Goal: Task Accomplishment & Management: Complete application form

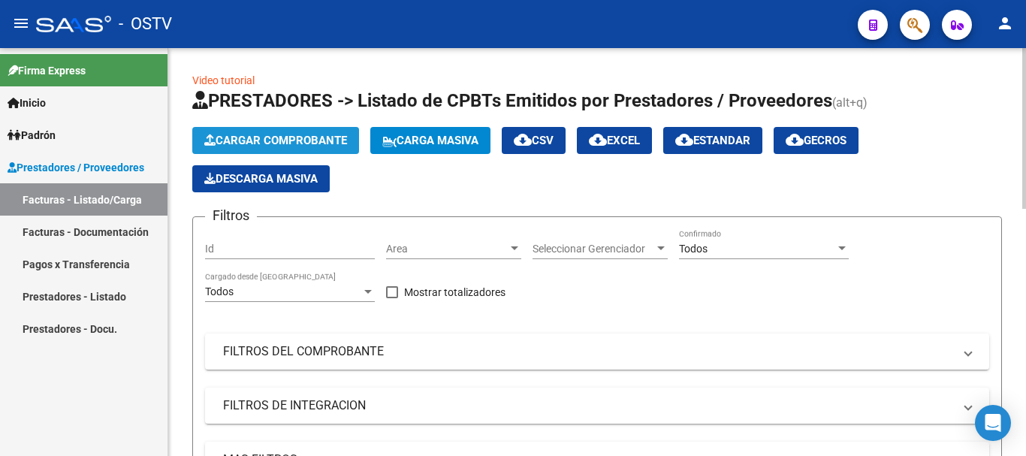
click at [302, 137] on span "Cargar Comprobante" at bounding box center [275, 141] width 143 height 14
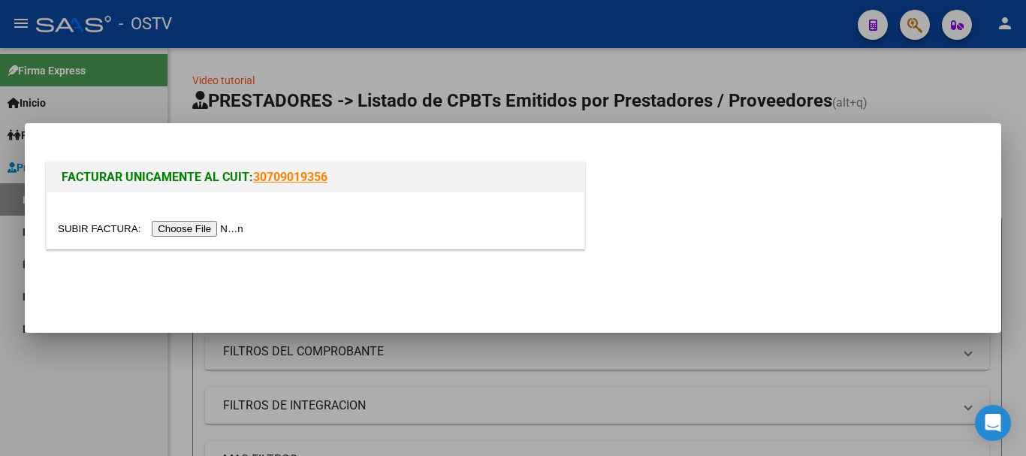
click at [201, 224] on input "file" at bounding box center [153, 229] width 190 height 16
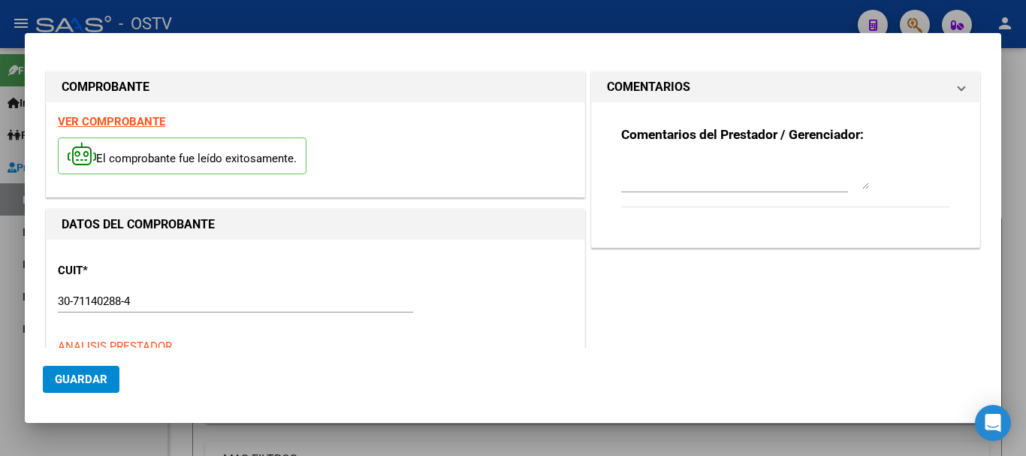
type input "$ 475.830,36"
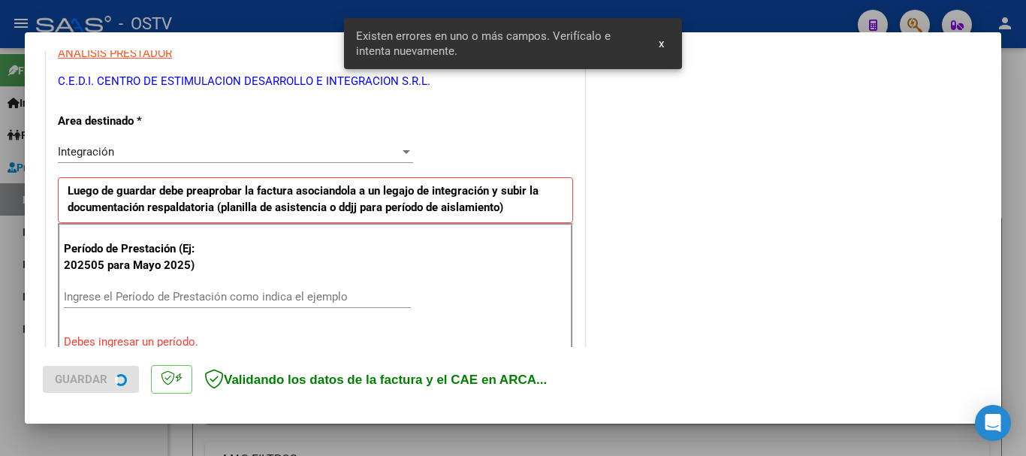
scroll to position [347, 0]
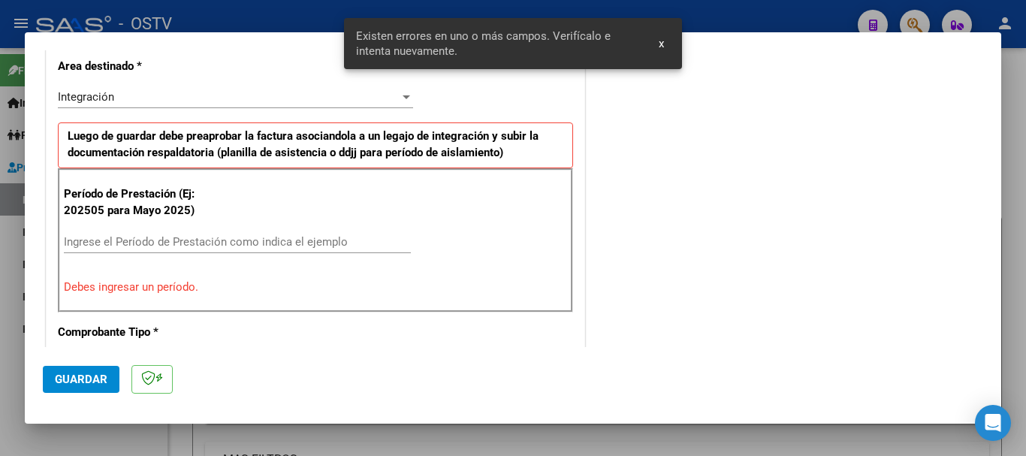
click at [666, 45] on button "x" at bounding box center [661, 43] width 29 height 27
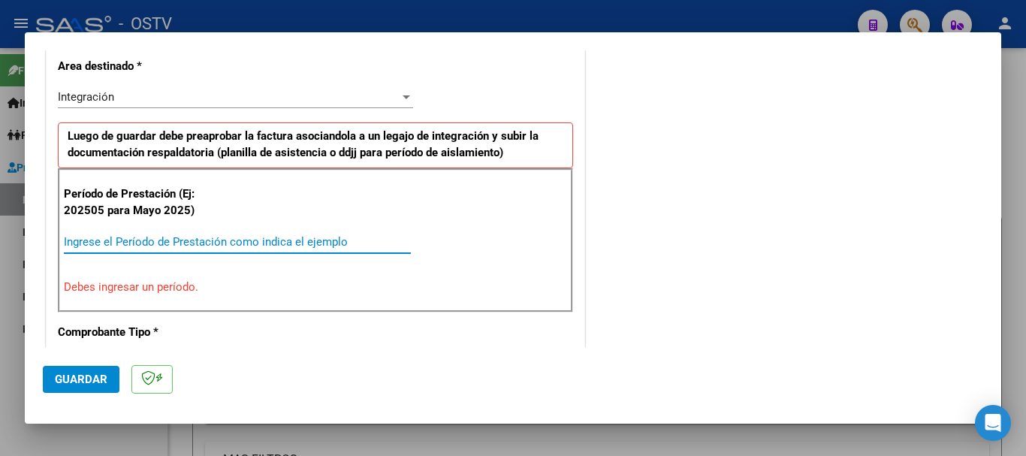
click at [256, 242] on input "Ingrese el Período de Prestación como indica el ejemplo" at bounding box center [237, 242] width 347 height 14
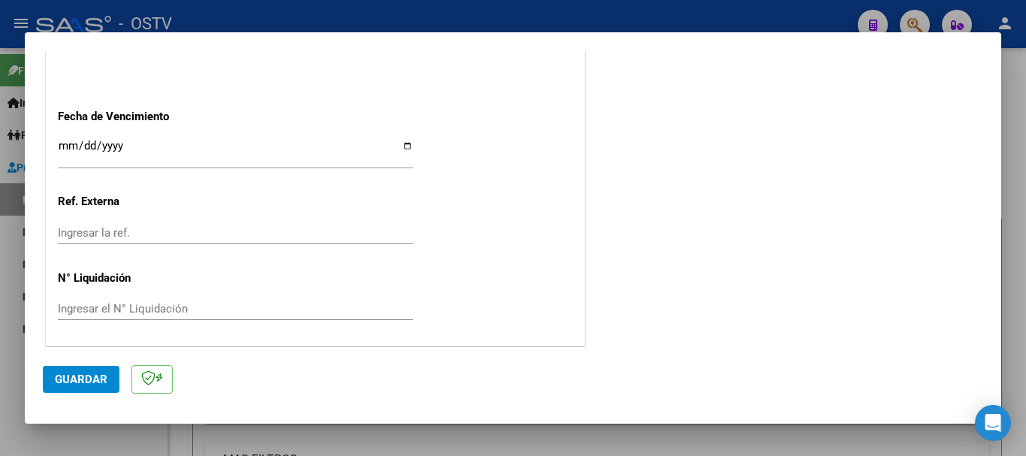
scroll to position [1025, 0]
type input "202508"
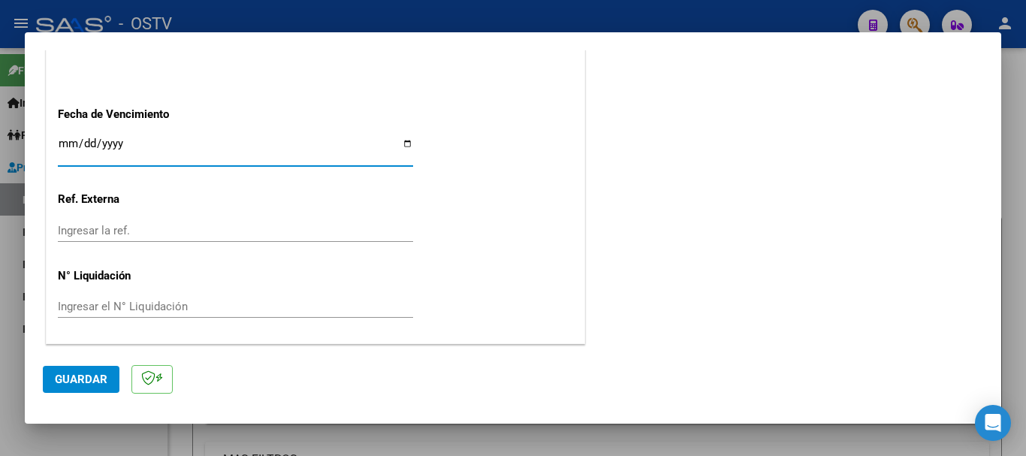
click at [63, 144] on input "Ingresar la fecha" at bounding box center [235, 149] width 355 height 24
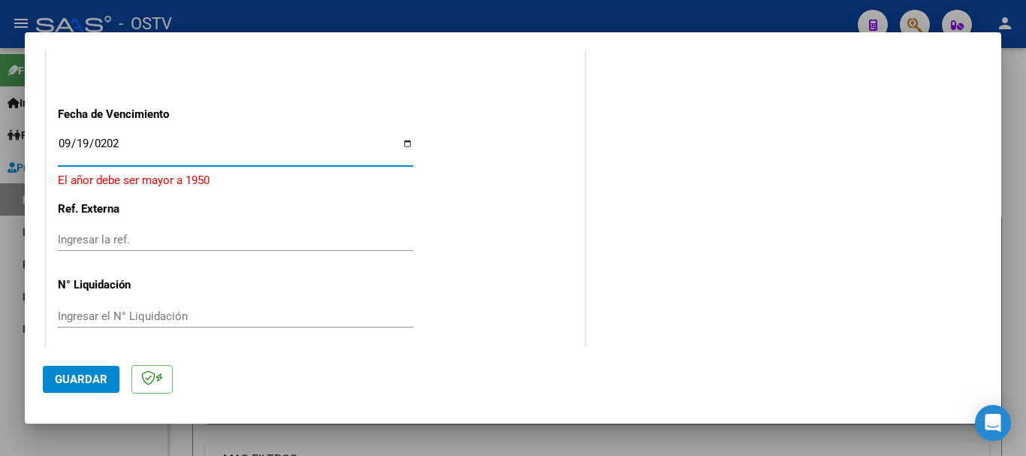
type input "[DATE]"
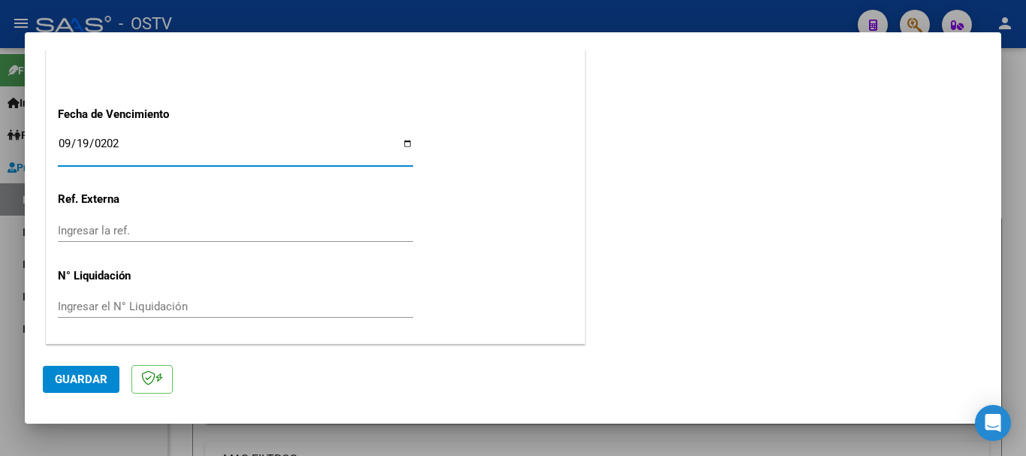
click at [81, 379] on span "Guardar" at bounding box center [81, 380] width 53 height 14
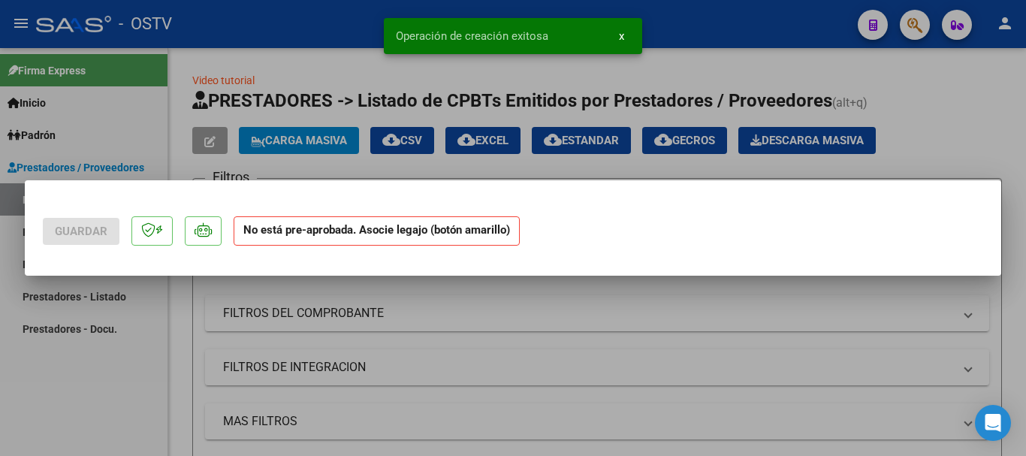
scroll to position [0, 0]
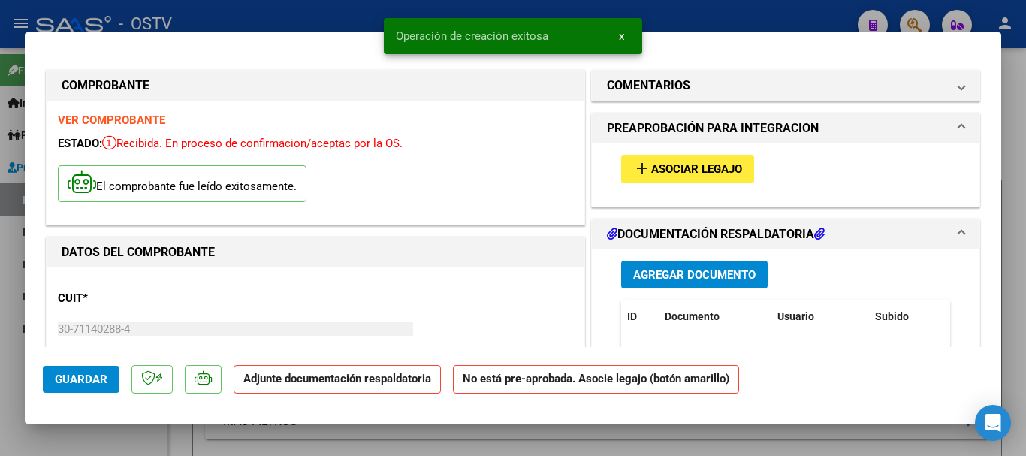
click at [656, 268] on span "Agregar Documento" at bounding box center [694, 275] width 122 height 14
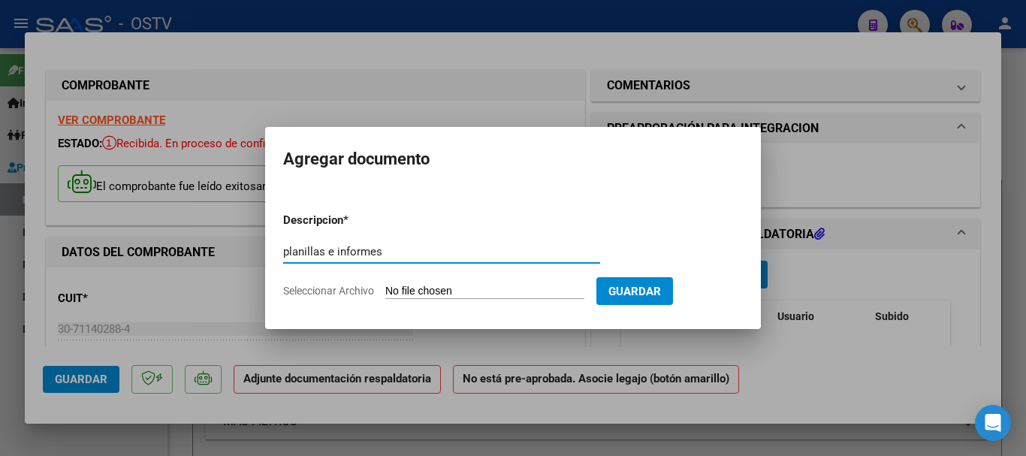
drag, startPoint x: 400, startPoint y: 252, endPoint x: 254, endPoint y: 249, distance: 145.8
click at [254, 249] on div "COMPROBANTE VER COMPROBANTE ESTADO: Recibida. En proceso de confirmacion/acepta…" at bounding box center [513, 228] width 1026 height 456
type input "planillas e informes"
click at [408, 287] on input "Seleccionar Archivo" at bounding box center [484, 292] width 199 height 14
type input "C:\fakepath\planilla cedi [PERSON_NAME].pdf"
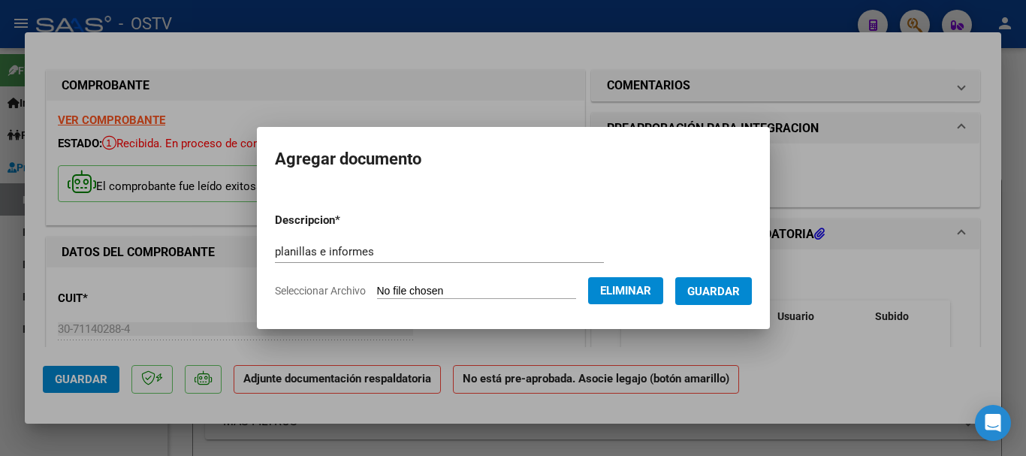
click at [729, 291] on span "Guardar" at bounding box center [713, 292] width 53 height 14
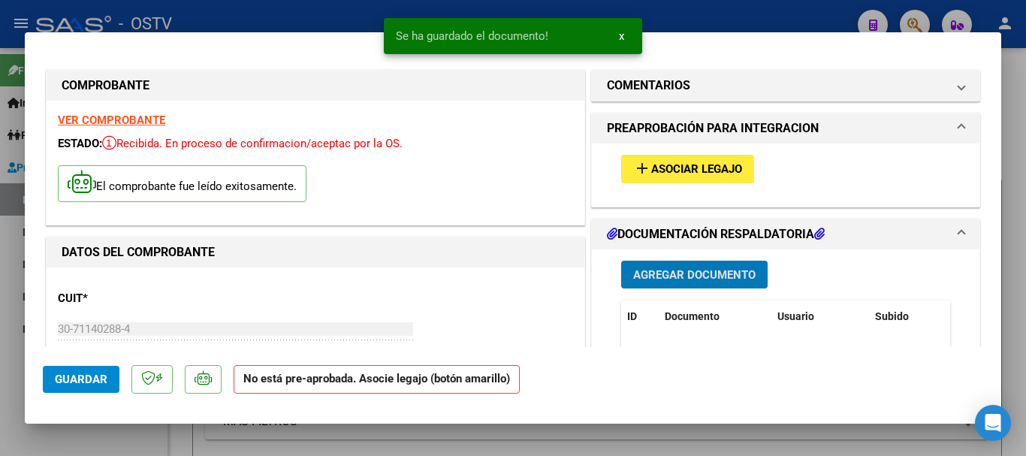
click at [675, 172] on span "Asociar Legajo" at bounding box center [696, 170] width 91 height 14
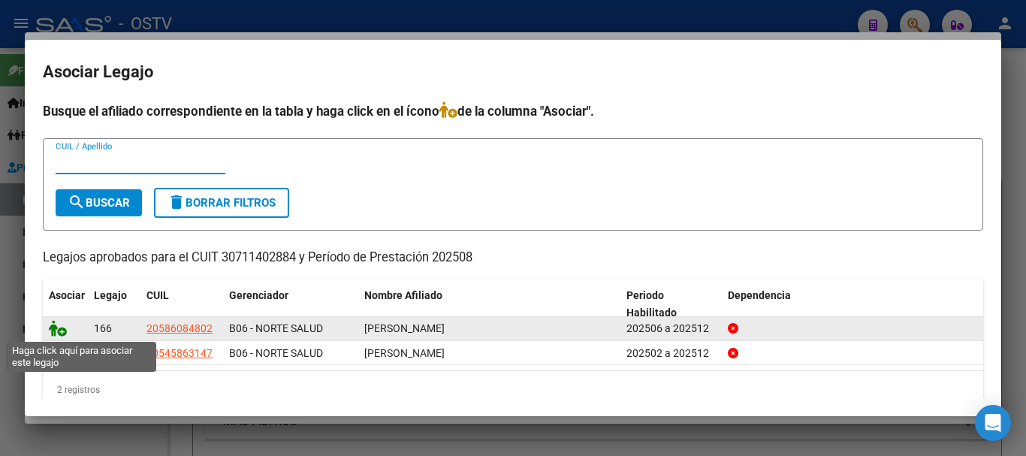
click at [59, 328] on icon at bounding box center [58, 328] width 18 height 17
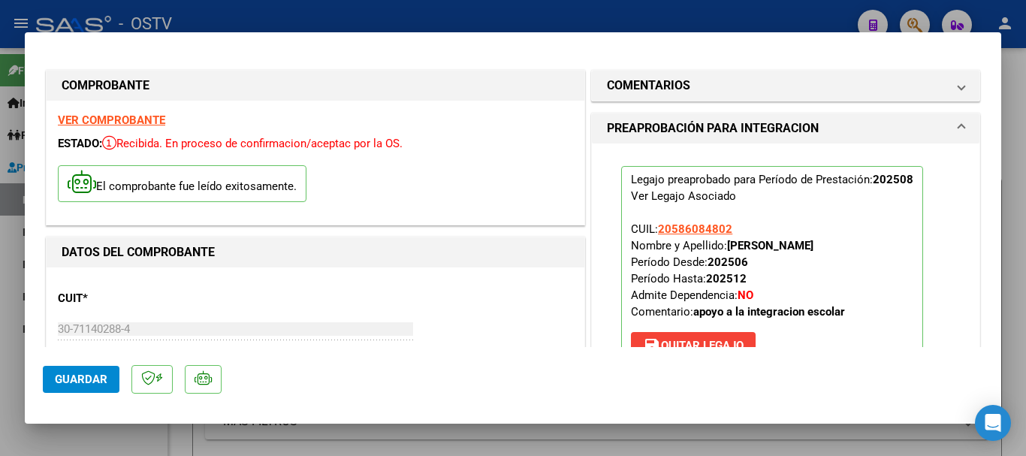
click at [85, 373] on span "Guardar" at bounding box center [81, 380] width 53 height 14
click at [340, 23] on div at bounding box center [513, 228] width 1026 height 456
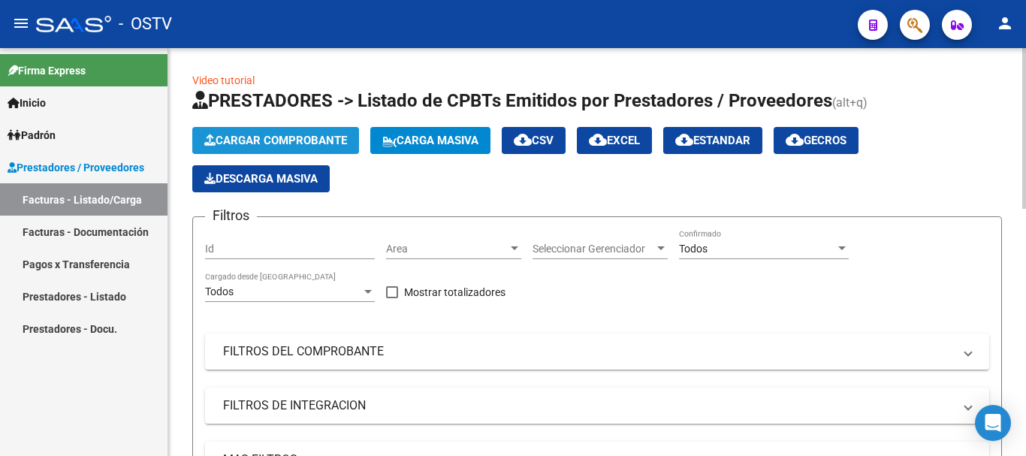
click at [286, 143] on span "Cargar Comprobante" at bounding box center [275, 141] width 143 height 14
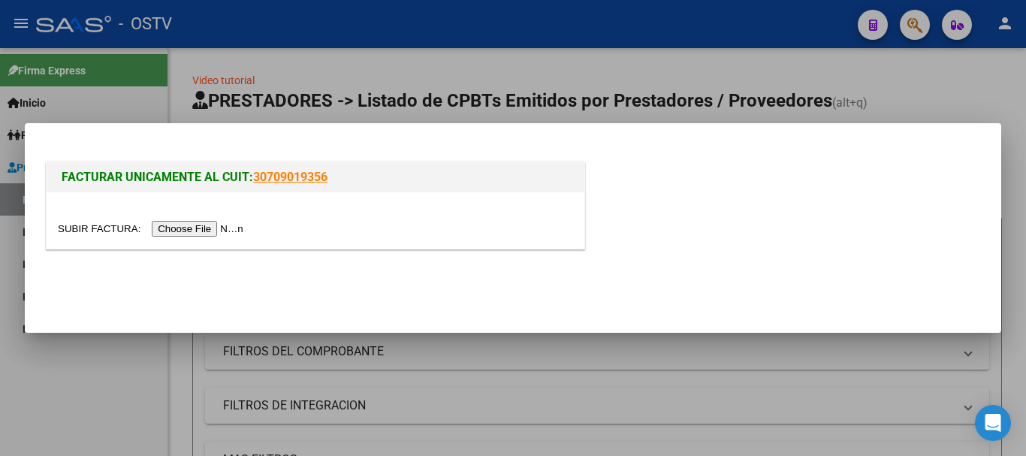
click at [238, 234] on input "file" at bounding box center [153, 229] width 190 height 16
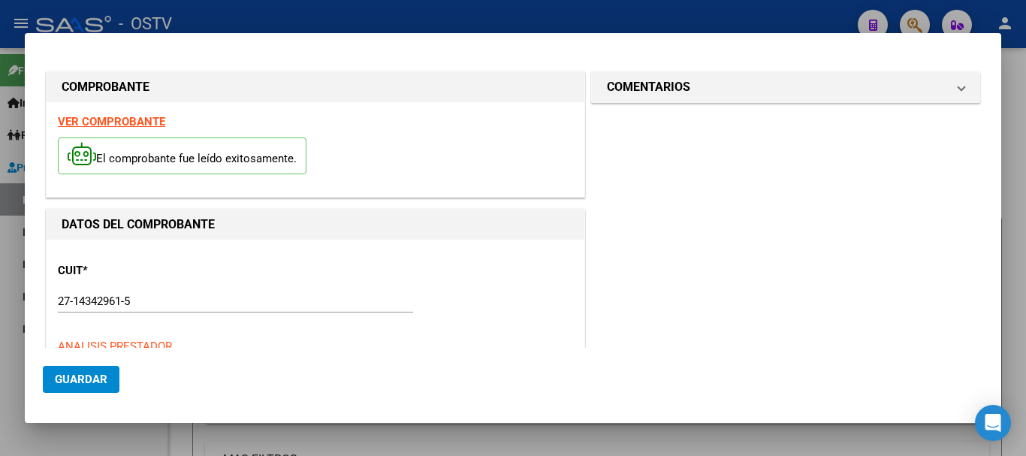
type input "$ 98.964,88"
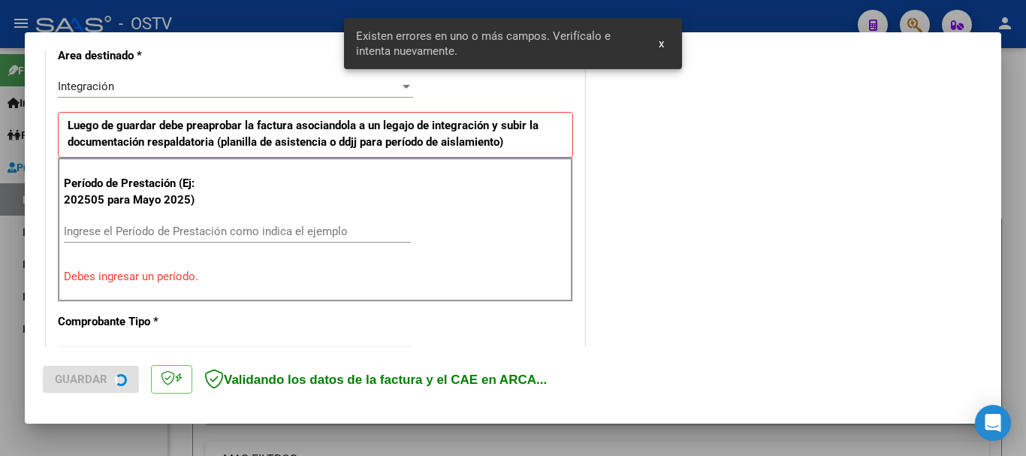
scroll to position [375, 0]
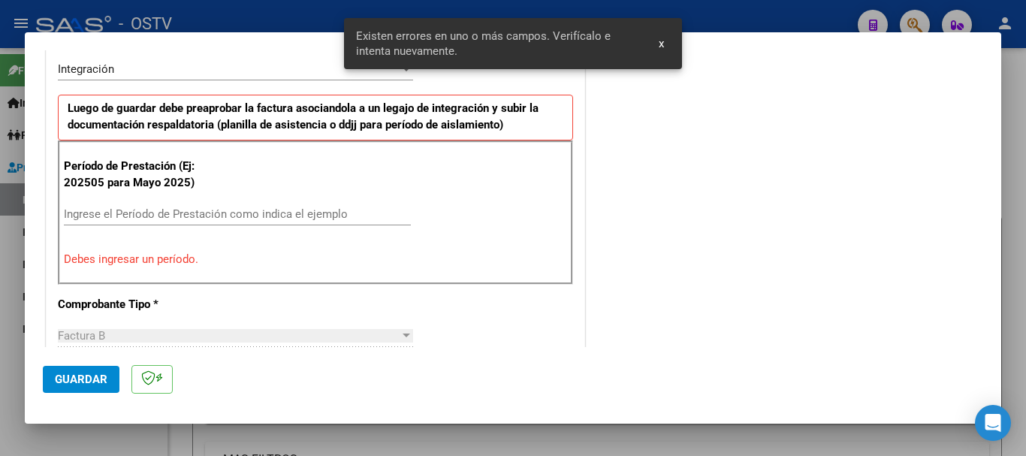
click at [156, 212] on input "Ingrese el Período de Prestación como indica el ejemplo" at bounding box center [237, 214] width 347 height 14
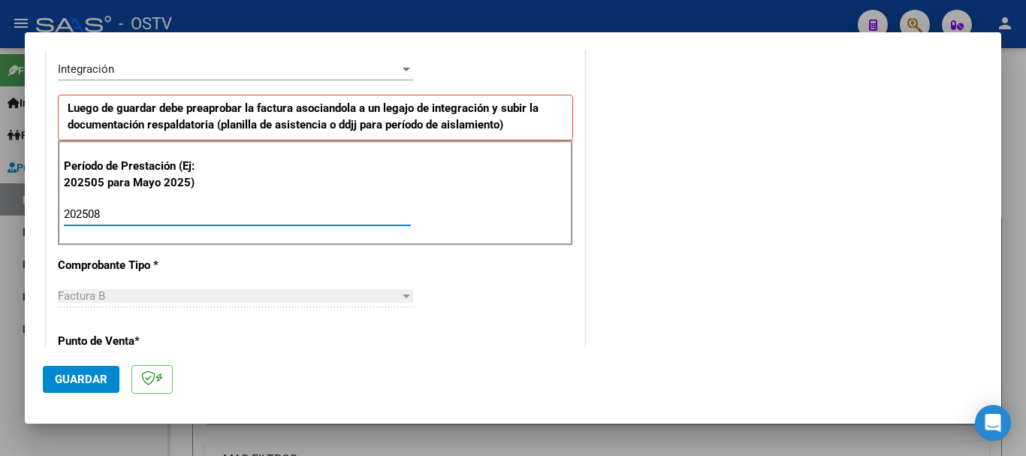
type input "202508"
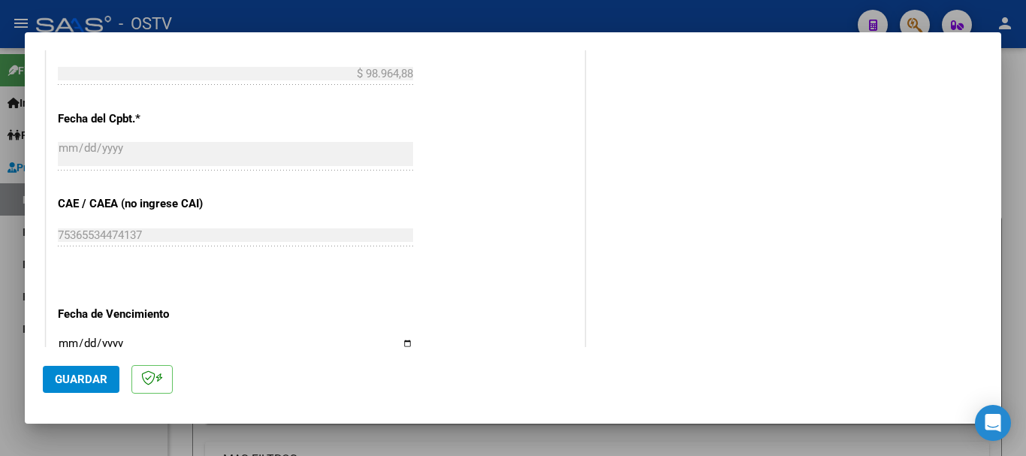
scroll to position [1025, 0]
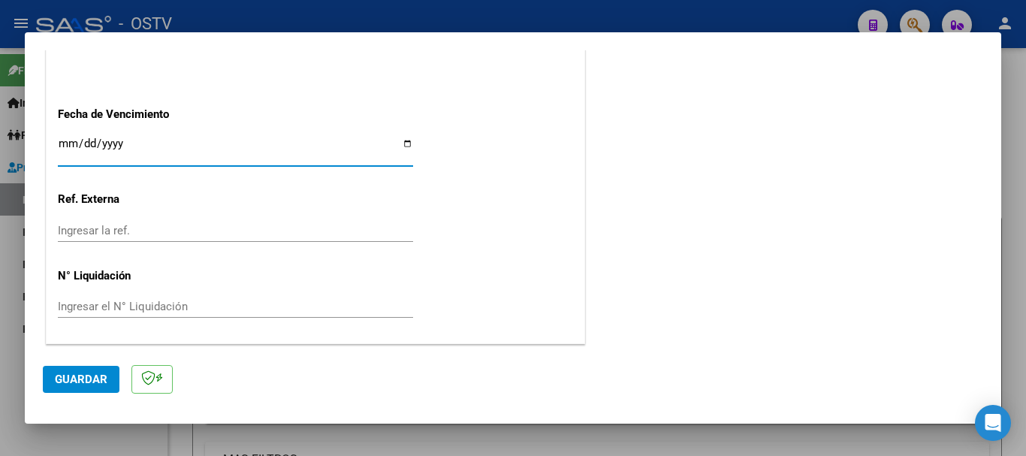
click at [67, 150] on input "Ingresar la fecha" at bounding box center [235, 149] width 355 height 24
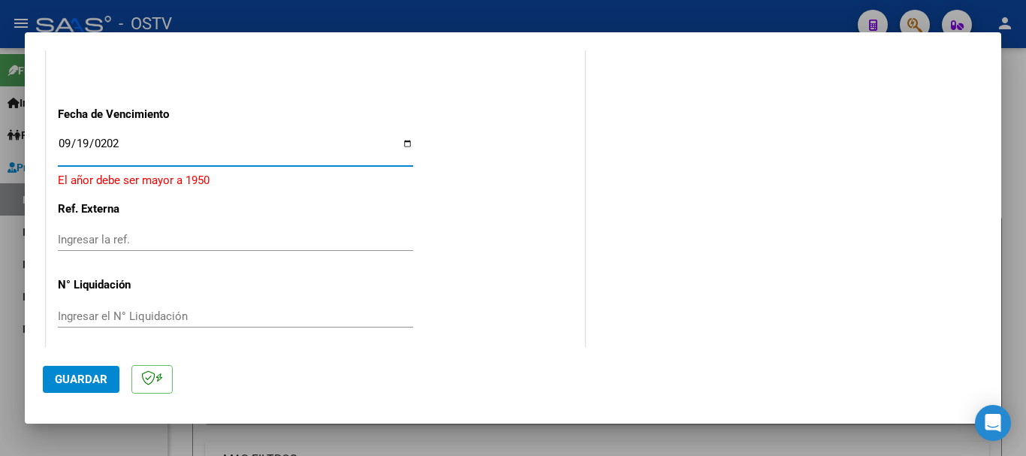
type input "[DATE]"
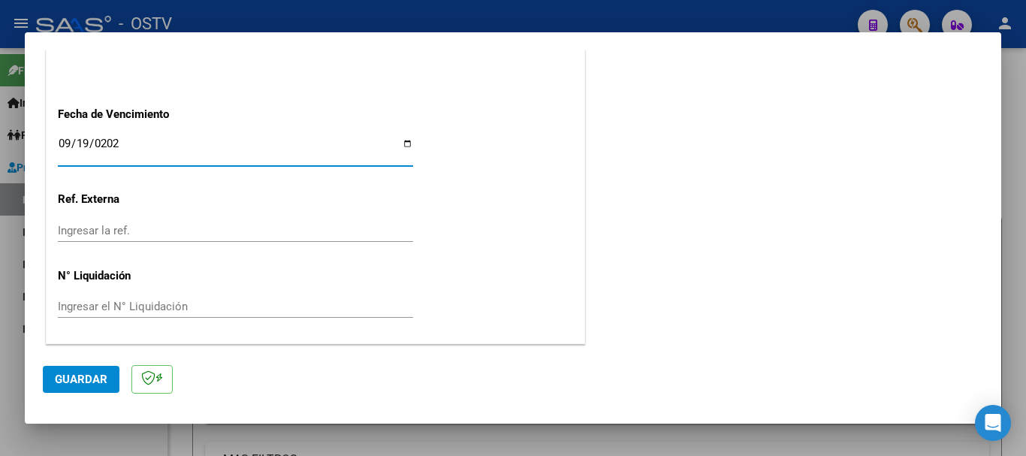
click at [74, 375] on span "Guardar" at bounding box center [81, 380] width 53 height 14
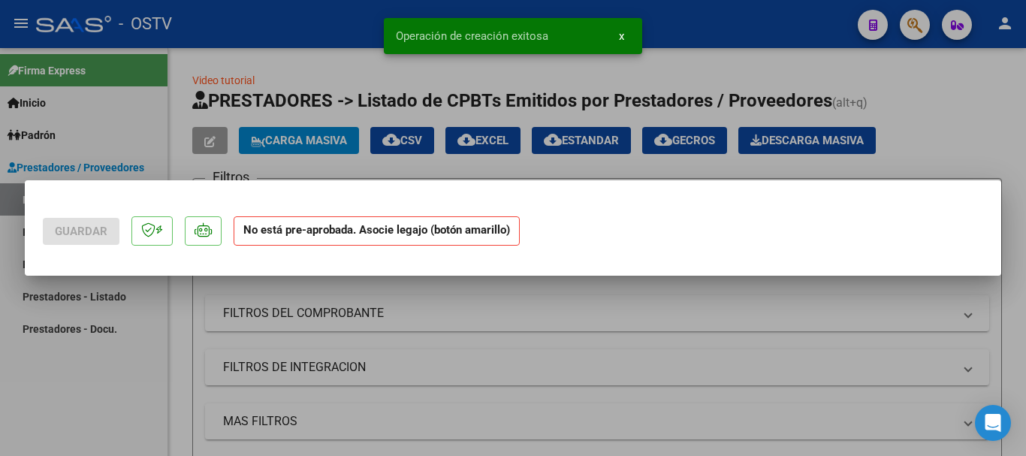
scroll to position [0, 0]
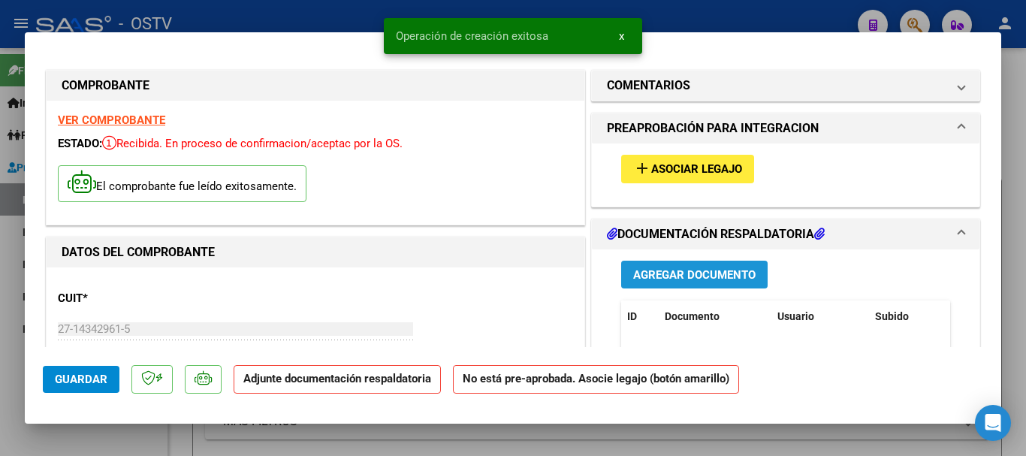
click at [654, 268] on span "Agregar Documento" at bounding box center [694, 275] width 122 height 14
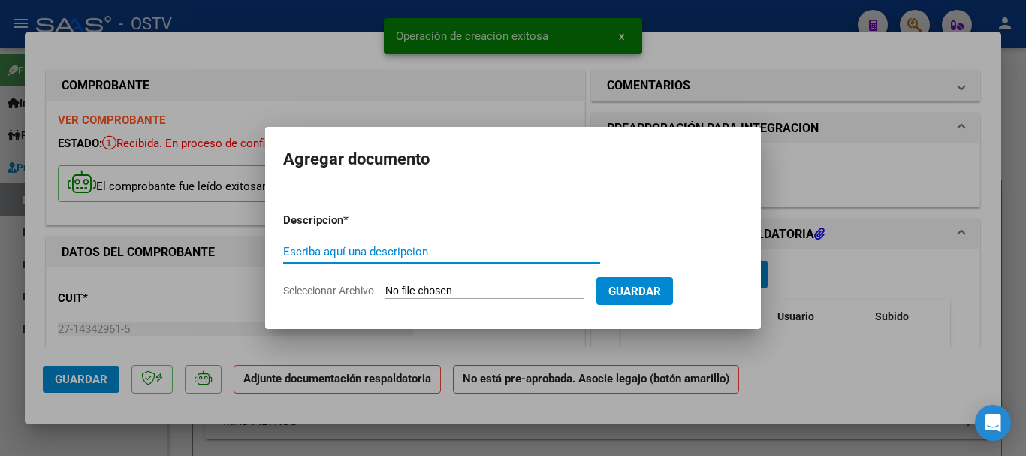
paste input "planillas e informes"
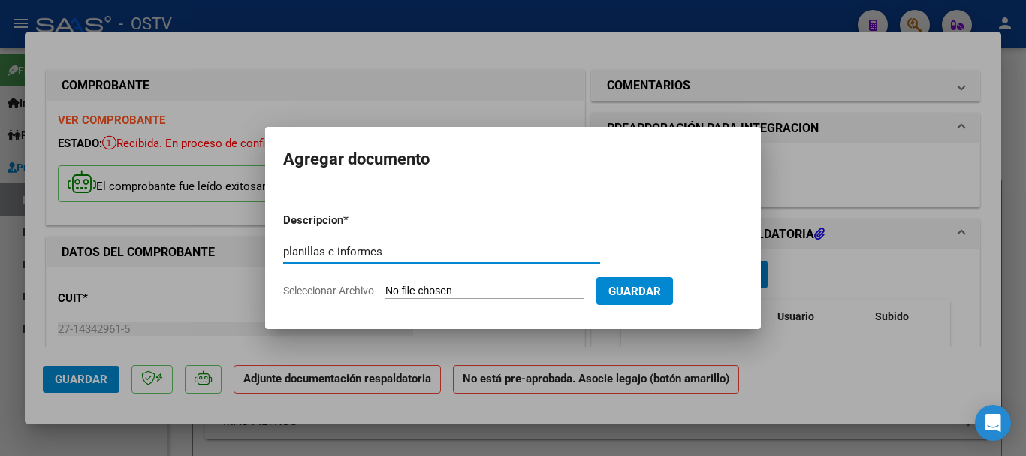
type input "planillas e informes"
click at [438, 291] on input "Seleccionar Archivo" at bounding box center [484, 292] width 199 height 14
type input "C:\fakepath\planilla [PERSON_NAME] [PERSON_NAME].pdf"
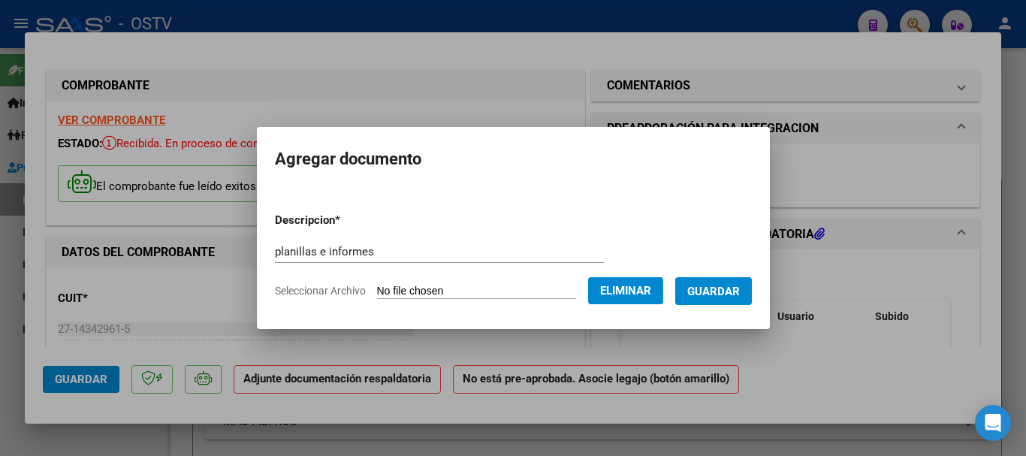
click at [717, 285] on span "Guardar" at bounding box center [713, 292] width 53 height 14
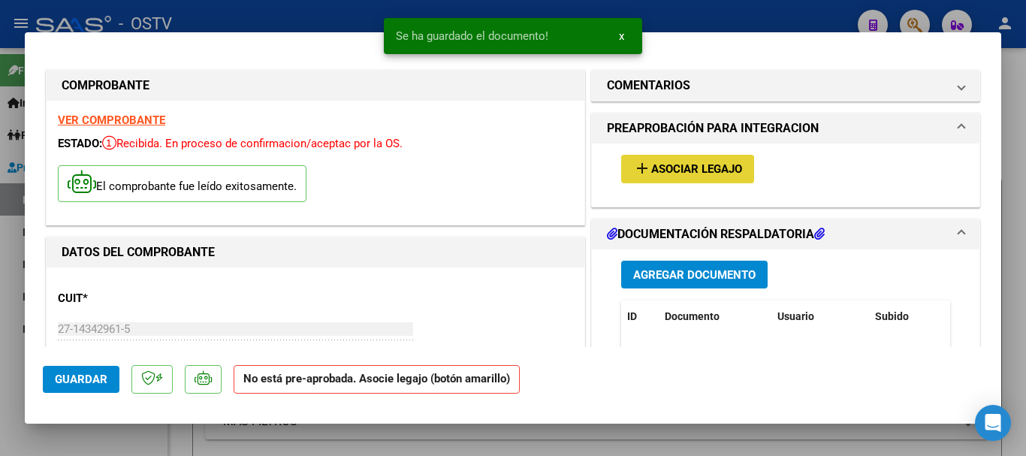
click at [637, 168] on mat-icon "add" at bounding box center [642, 168] width 18 height 18
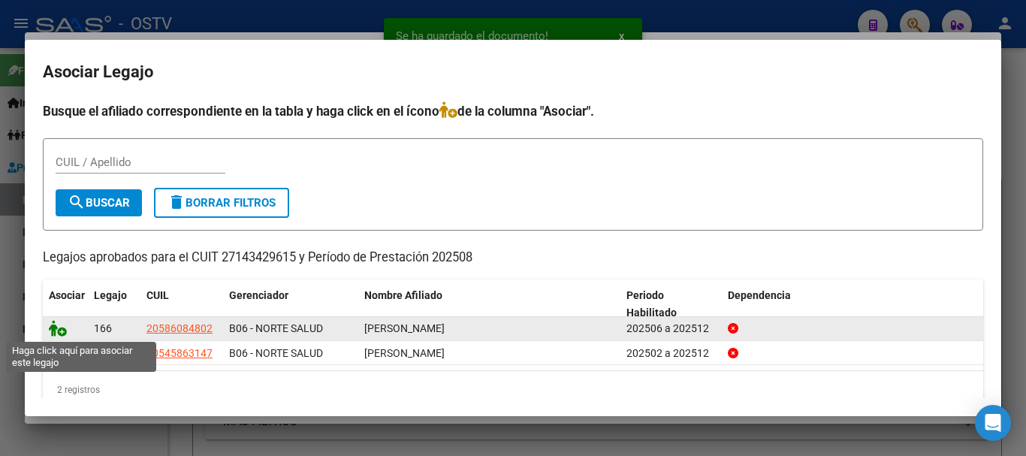
click at [56, 328] on icon at bounding box center [58, 328] width 18 height 17
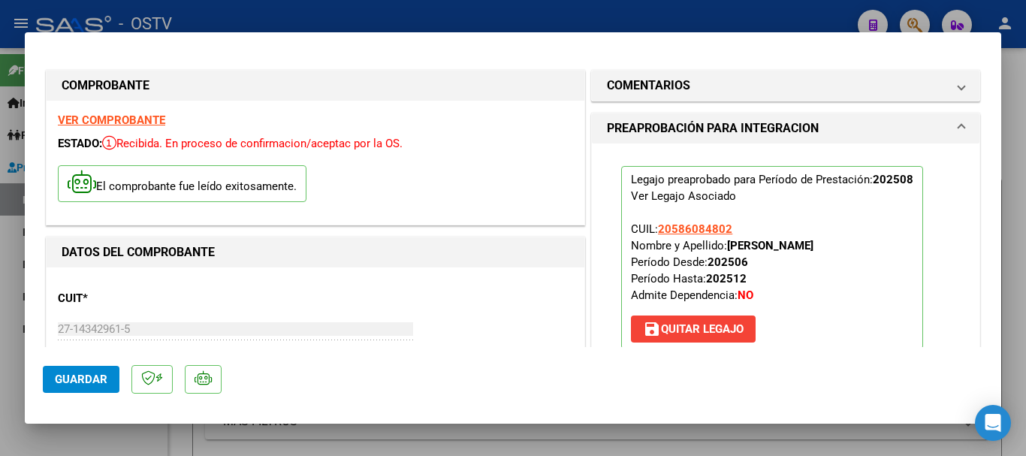
click at [415, 20] on div at bounding box center [513, 228] width 1026 height 456
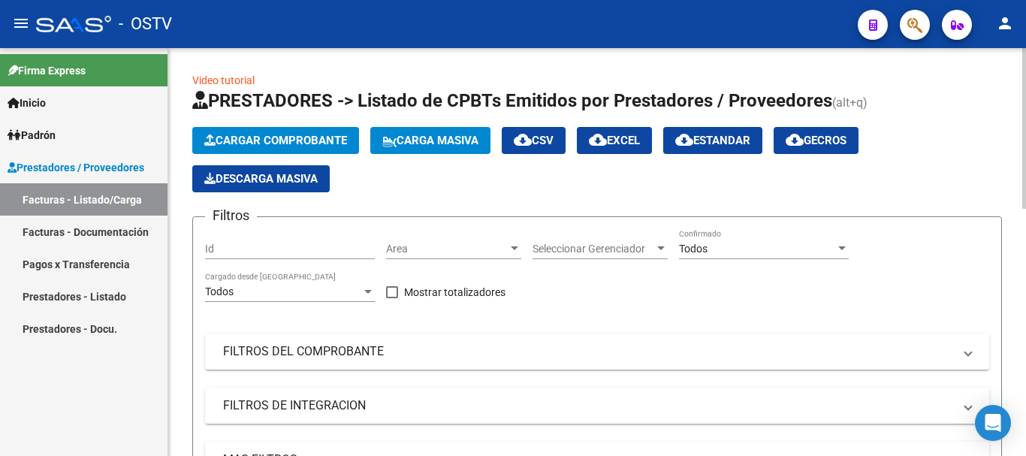
click at [306, 131] on button "Cargar Comprobante" at bounding box center [275, 140] width 167 height 27
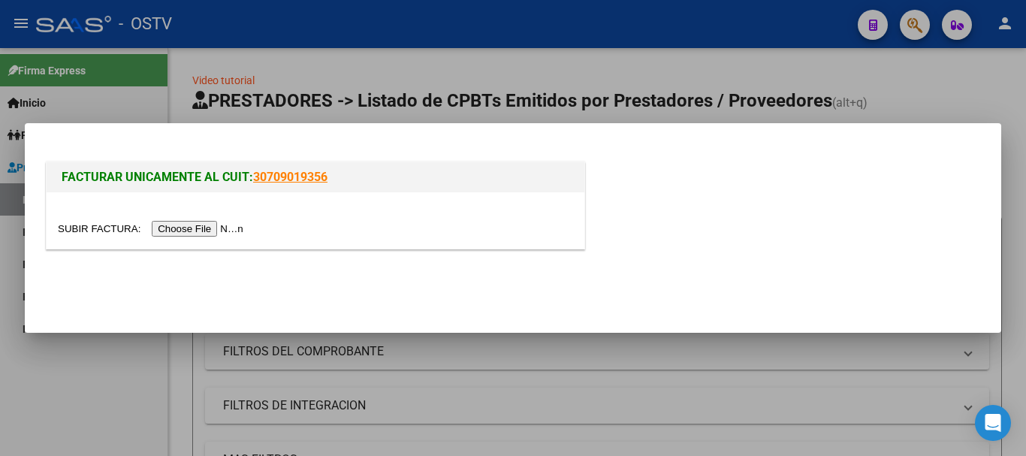
click at [215, 233] on input "file" at bounding box center [153, 229] width 190 height 16
click at [423, 81] on div at bounding box center [513, 228] width 1026 height 456
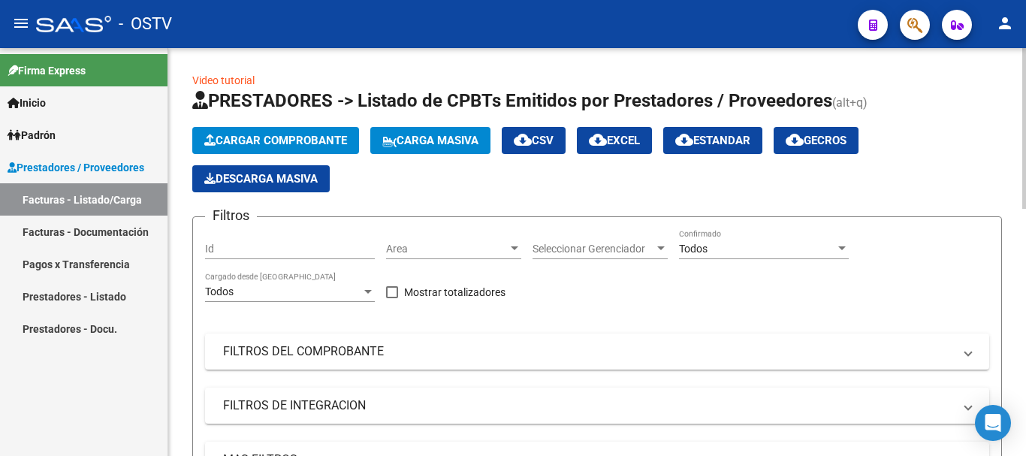
click at [287, 137] on span "Cargar Comprobante" at bounding box center [275, 141] width 143 height 14
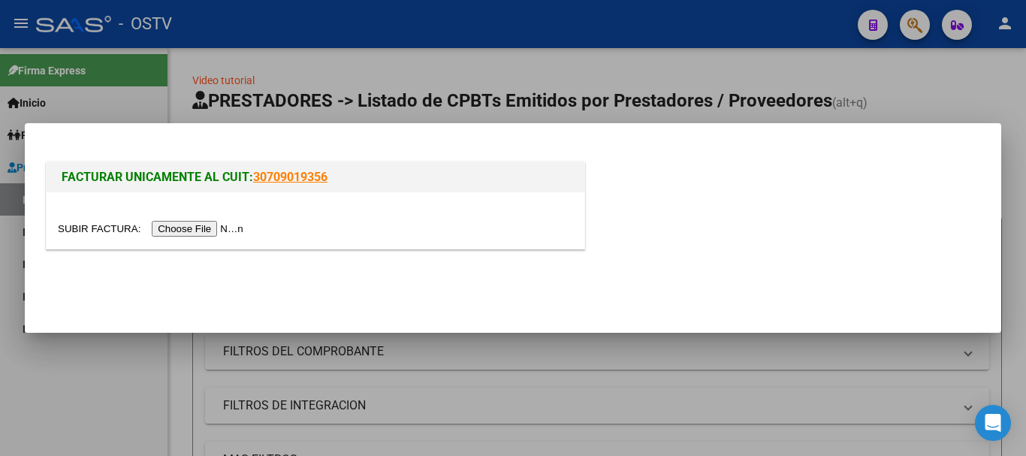
click at [203, 227] on input "file" at bounding box center [153, 229] width 190 height 16
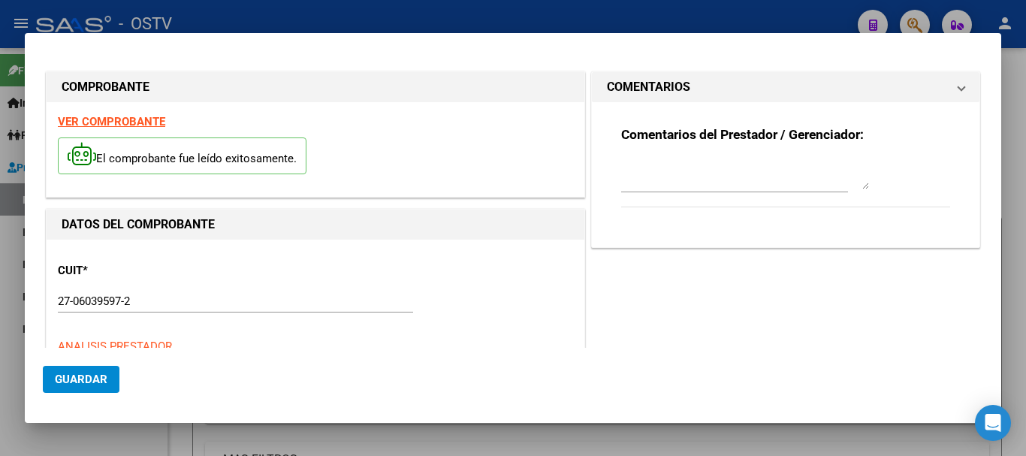
type input "$ 98.964,88"
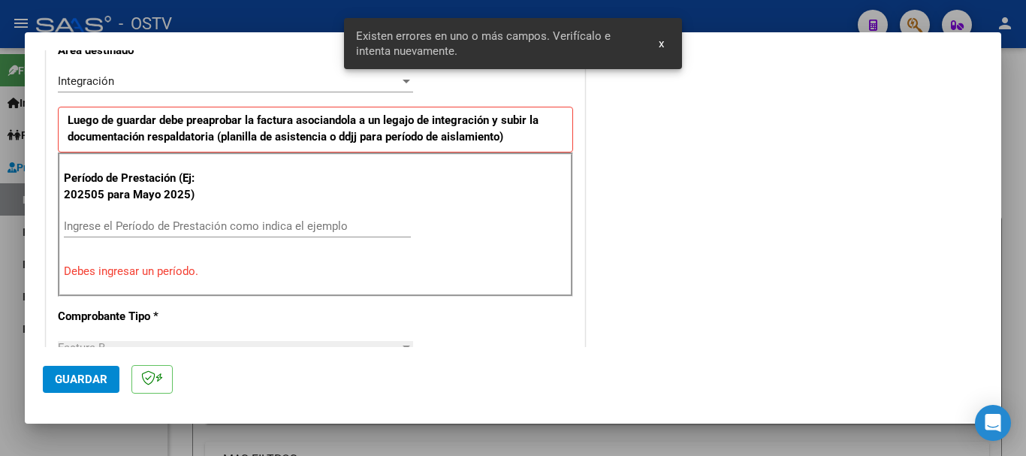
scroll to position [375, 0]
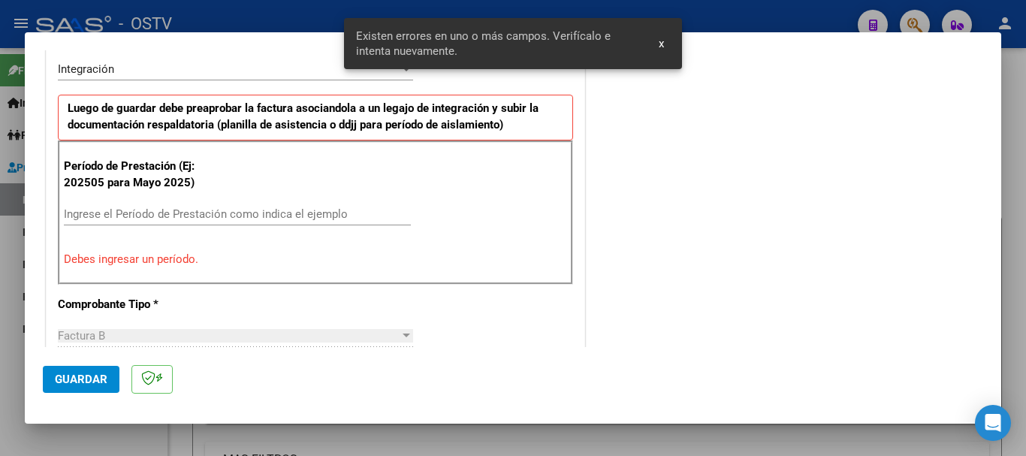
click at [231, 221] on div "Ingrese el Período de Prestación como indica el ejemplo" at bounding box center [237, 214] width 347 height 23
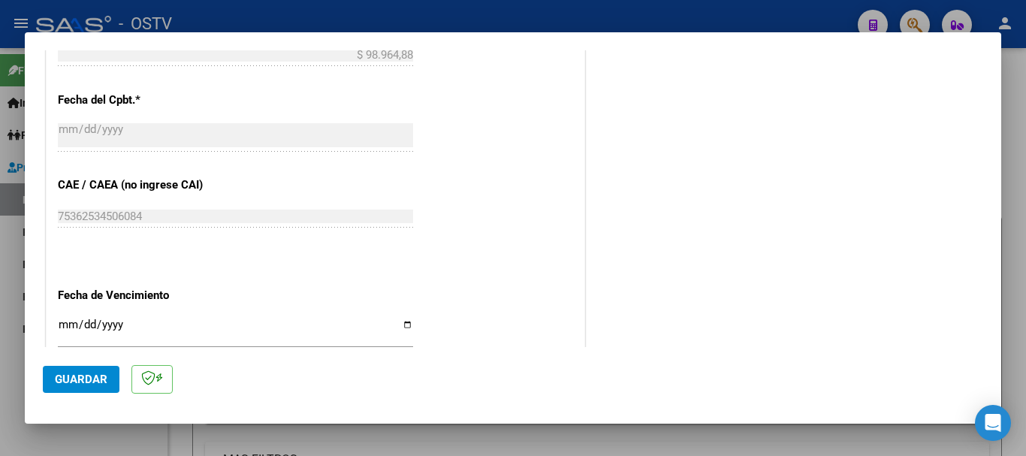
scroll to position [1025, 0]
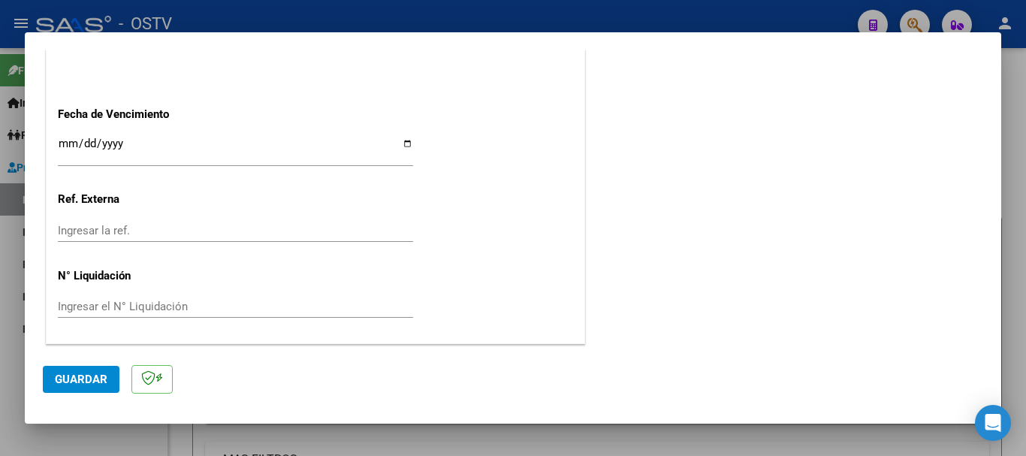
type input "202508"
click at [64, 151] on input "Ingresar la fecha" at bounding box center [235, 149] width 355 height 24
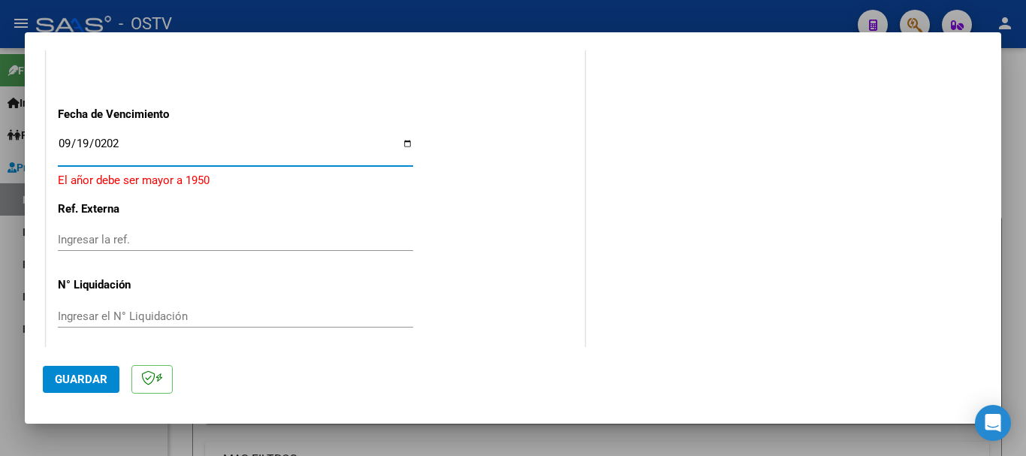
type input "[DATE]"
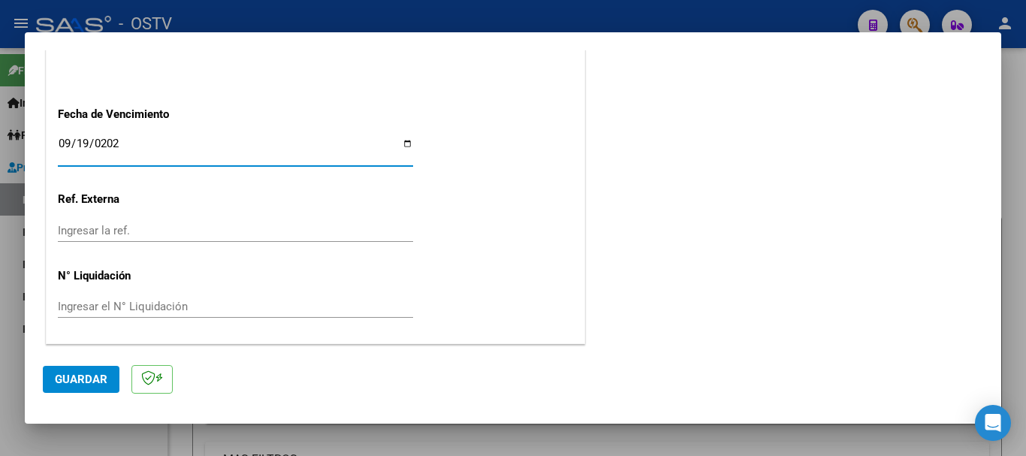
click at [98, 380] on span "Guardar" at bounding box center [81, 380] width 53 height 14
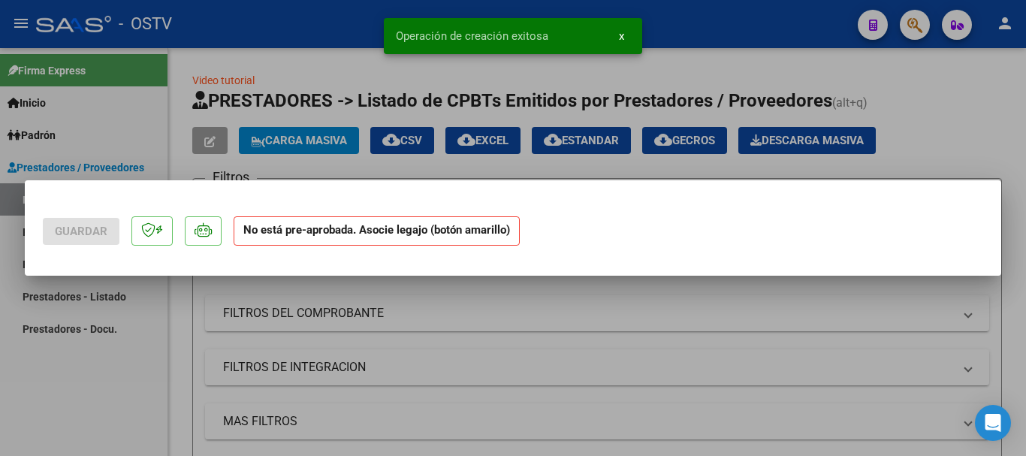
scroll to position [0, 0]
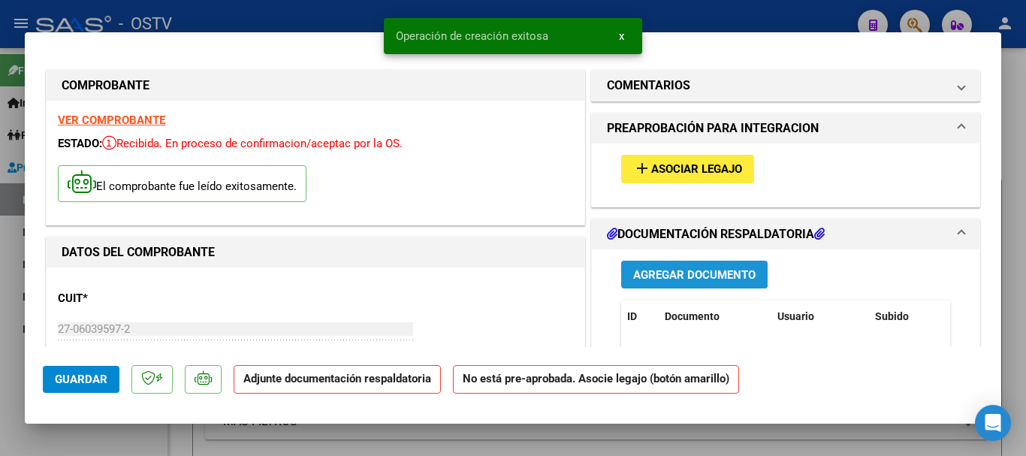
click at [634, 276] on span "Agregar Documento" at bounding box center [694, 275] width 122 height 14
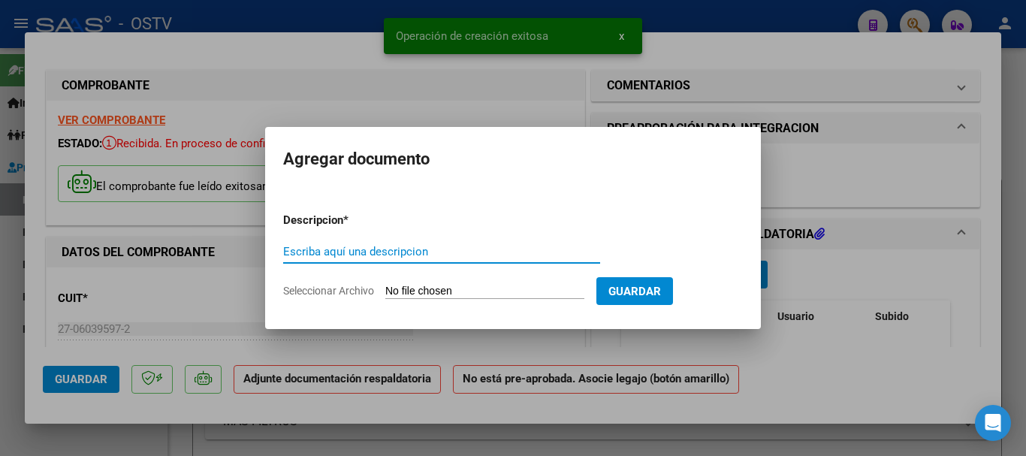
paste input "planillas e informes"
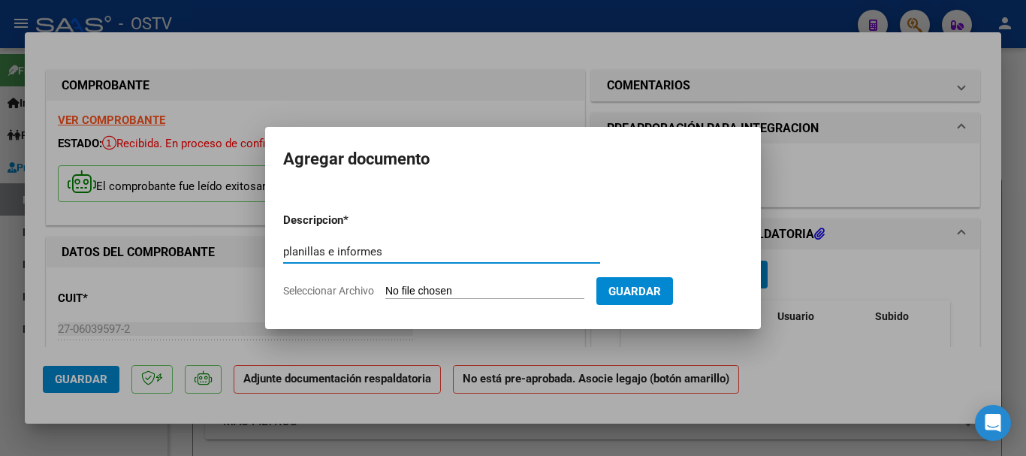
type input "planillas e informes"
click at [429, 292] on input "Seleccionar Archivo" at bounding box center [484, 292] width 199 height 14
type input "C:\fakepath\planilla [PERSON_NAME].pdf"
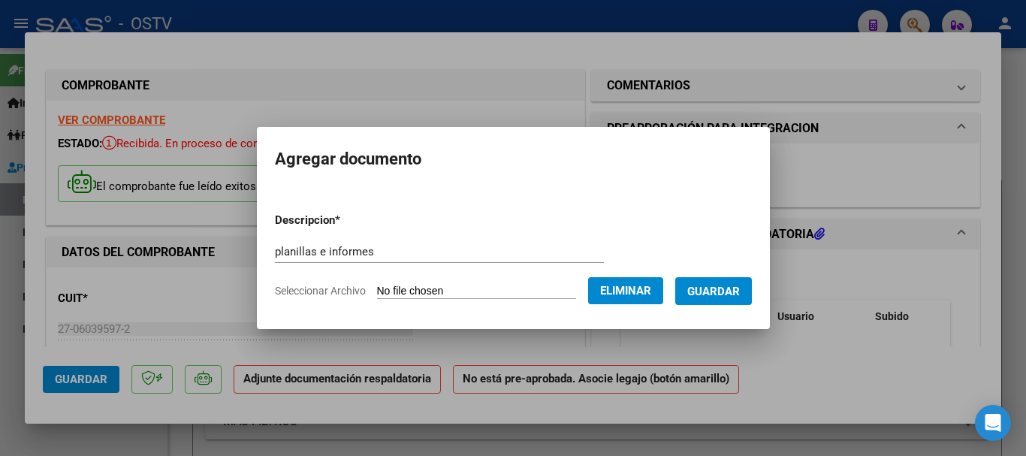
click at [740, 289] on span "Guardar" at bounding box center [713, 292] width 53 height 14
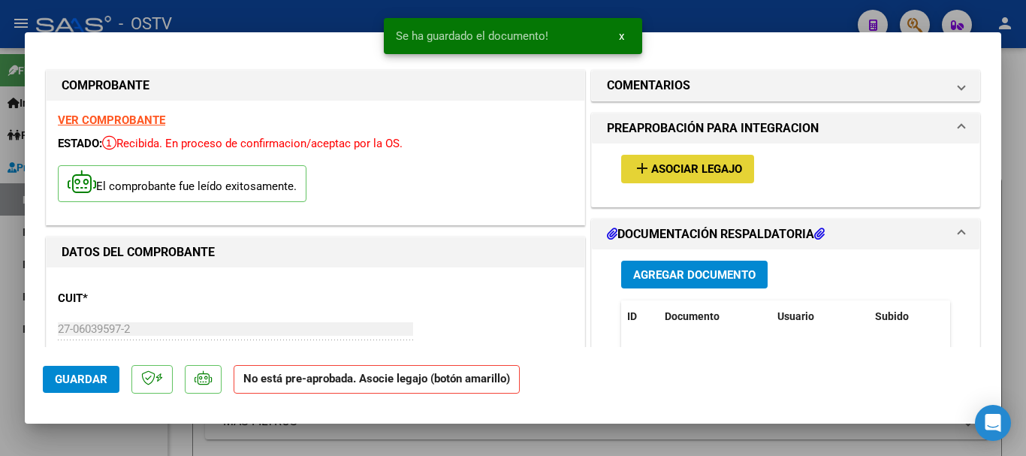
click at [671, 168] on span "Asociar Legajo" at bounding box center [696, 170] width 91 height 14
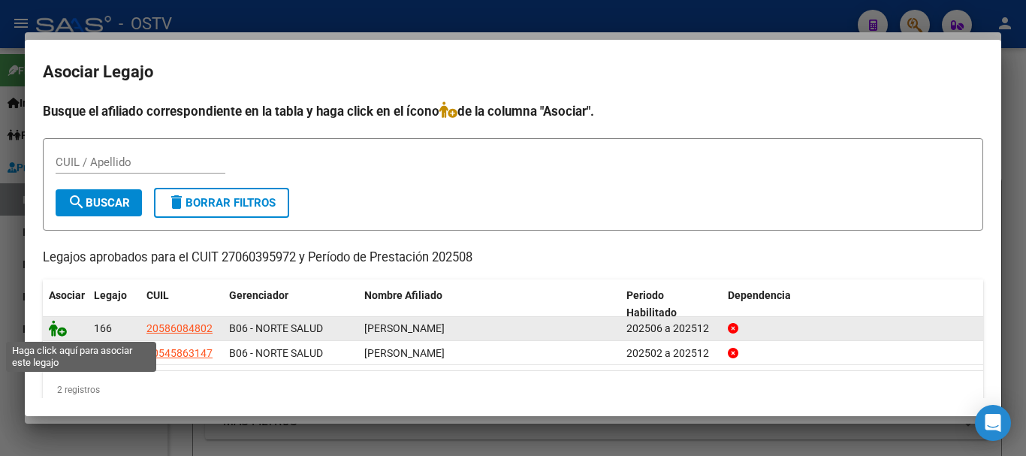
click at [60, 325] on icon at bounding box center [58, 328] width 18 height 17
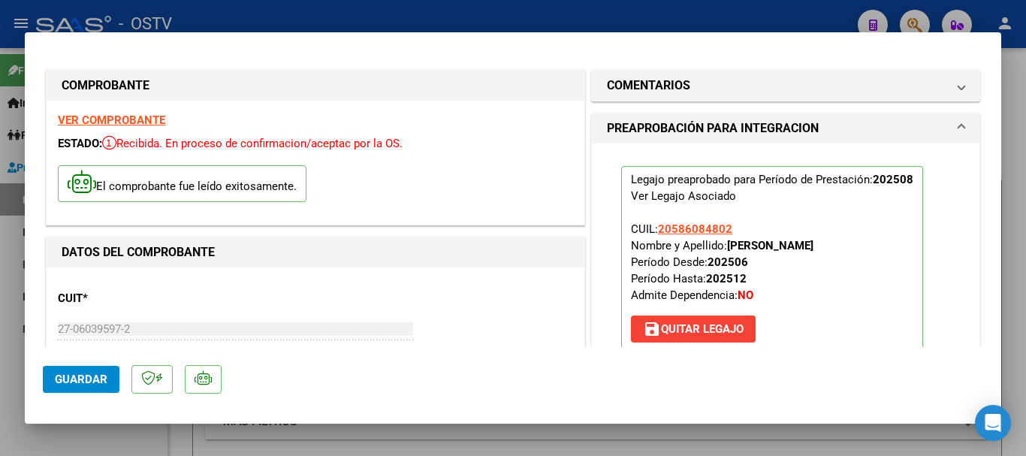
click at [454, 21] on div at bounding box center [513, 228] width 1026 height 456
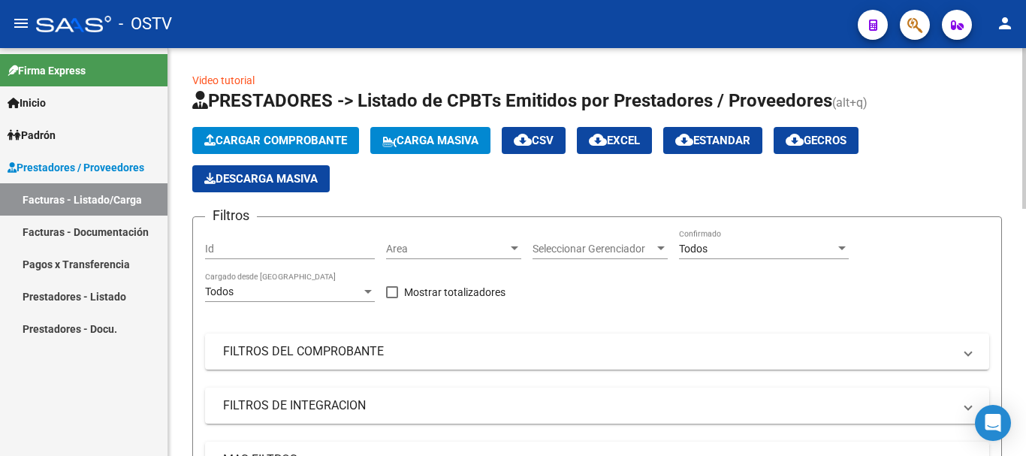
click at [268, 146] on span "Cargar Comprobante" at bounding box center [275, 141] width 143 height 14
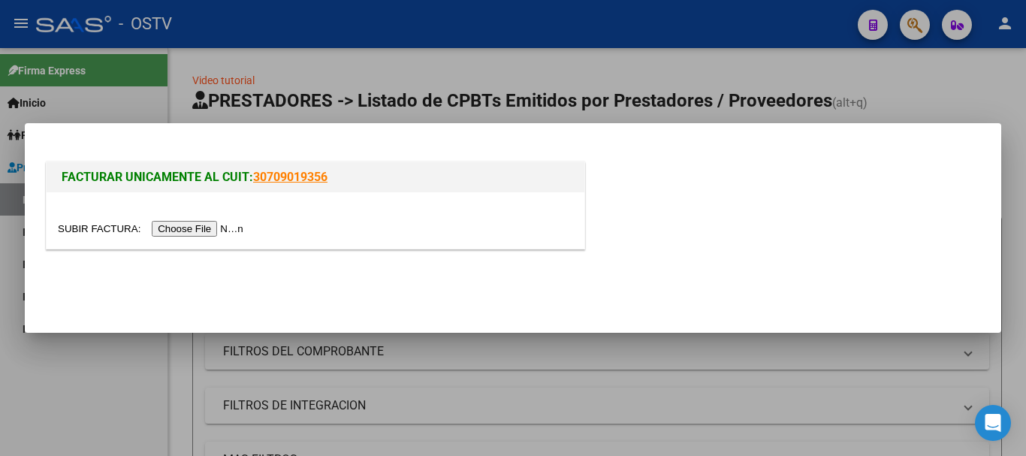
click at [233, 231] on input "file" at bounding box center [153, 229] width 190 height 16
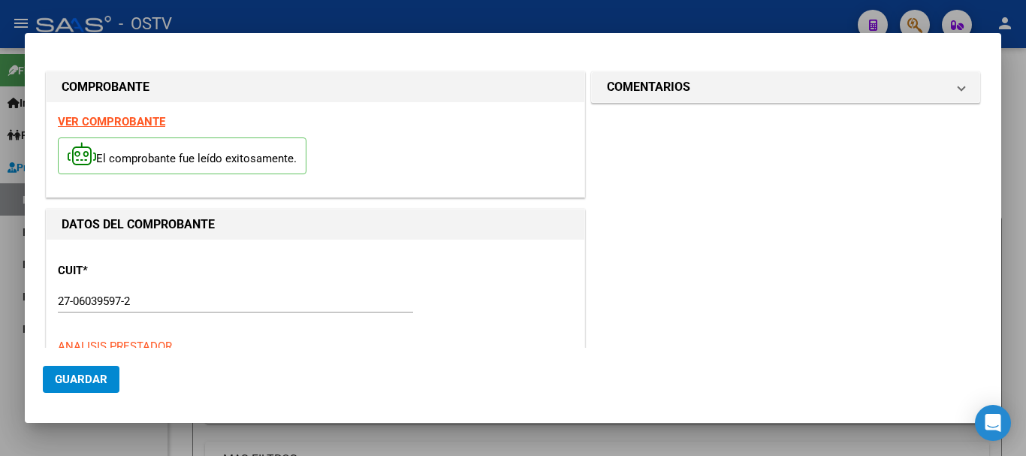
type input "$ 49.482,44"
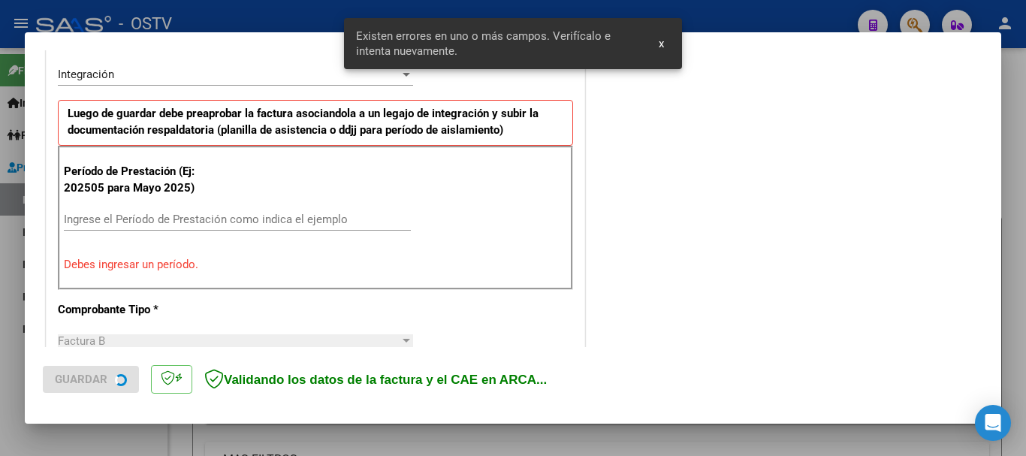
scroll to position [375, 0]
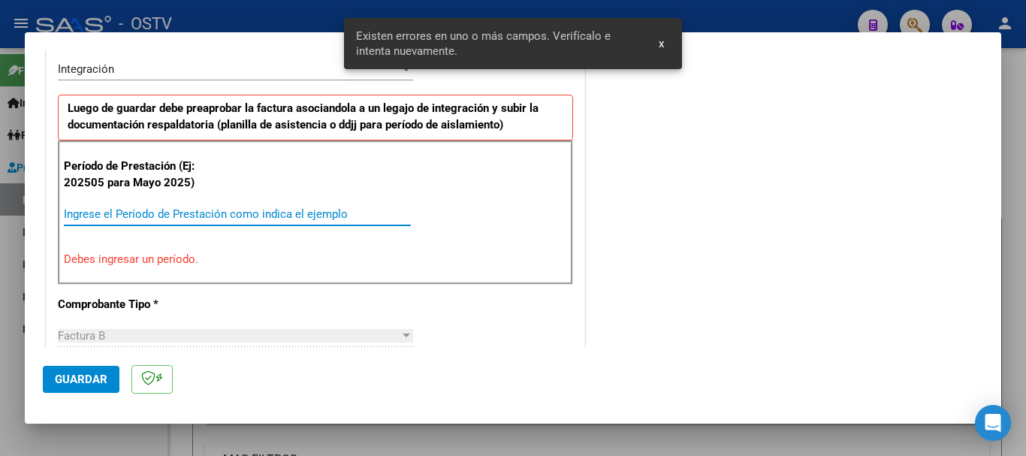
click at [145, 213] on input "Ingrese el Período de Prestación como indica el ejemplo" at bounding box center [237, 214] width 347 height 14
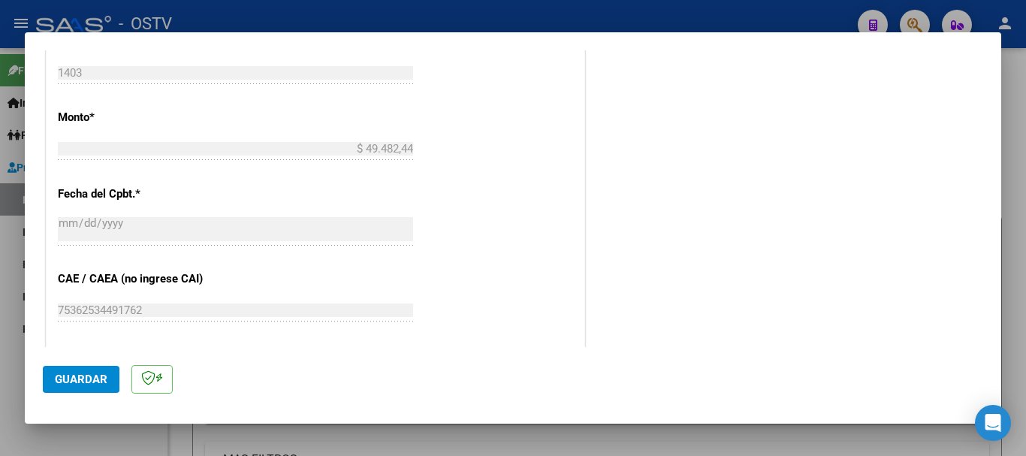
scroll to position [976, 0]
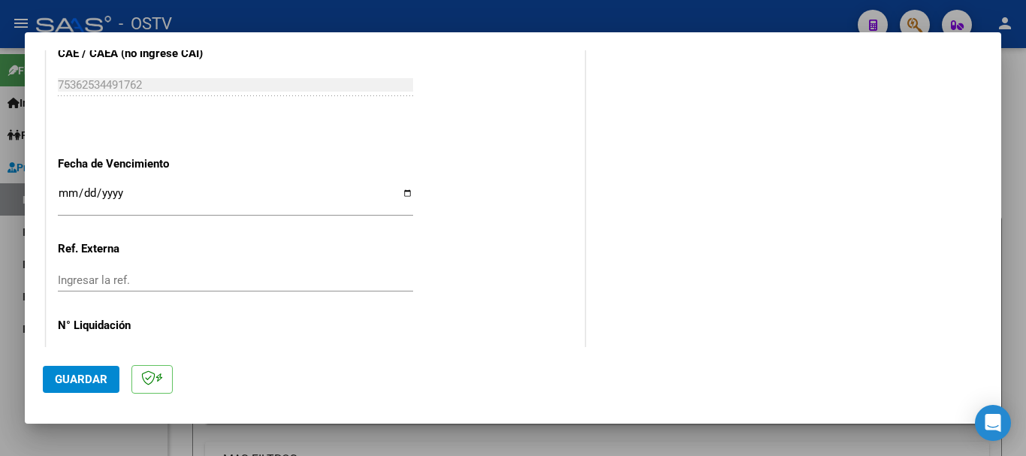
type input "202508"
click at [68, 197] on input "Ingresar la fecha" at bounding box center [235, 199] width 355 height 24
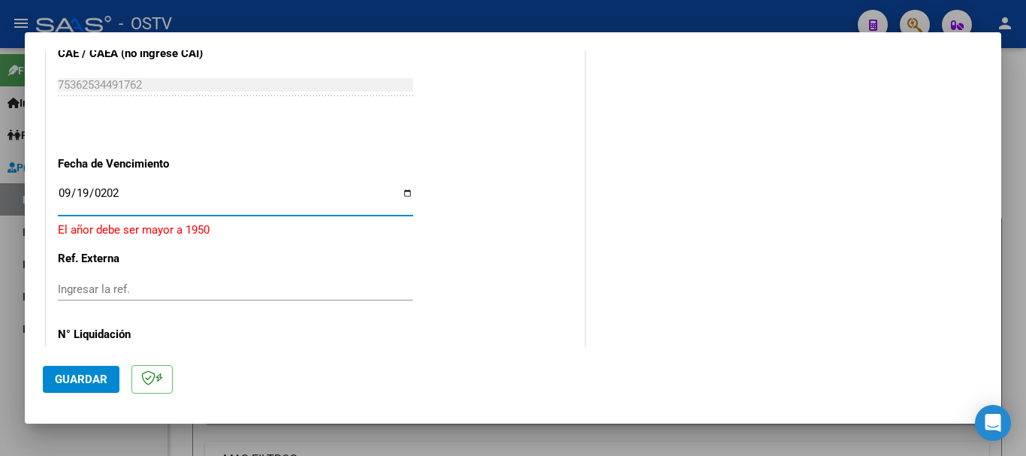
type input "[DATE]"
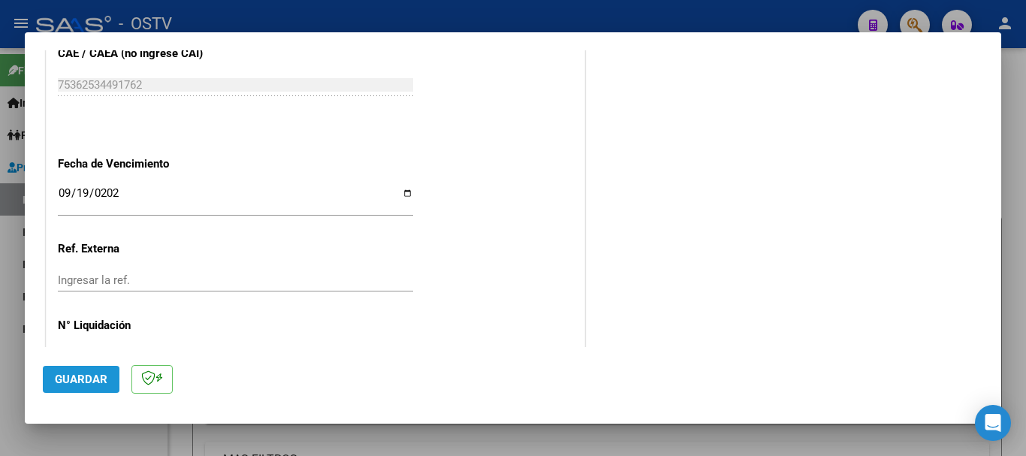
click at [80, 379] on span "Guardar" at bounding box center [81, 380] width 53 height 14
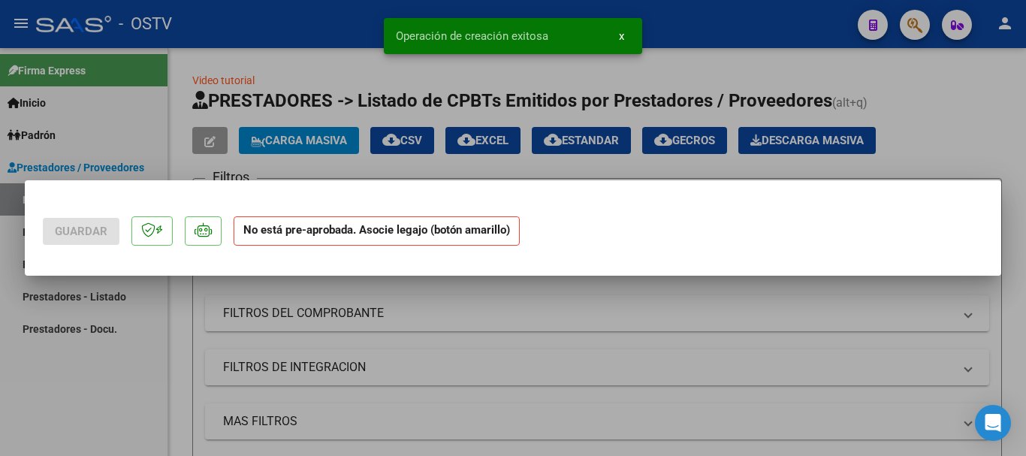
scroll to position [0, 0]
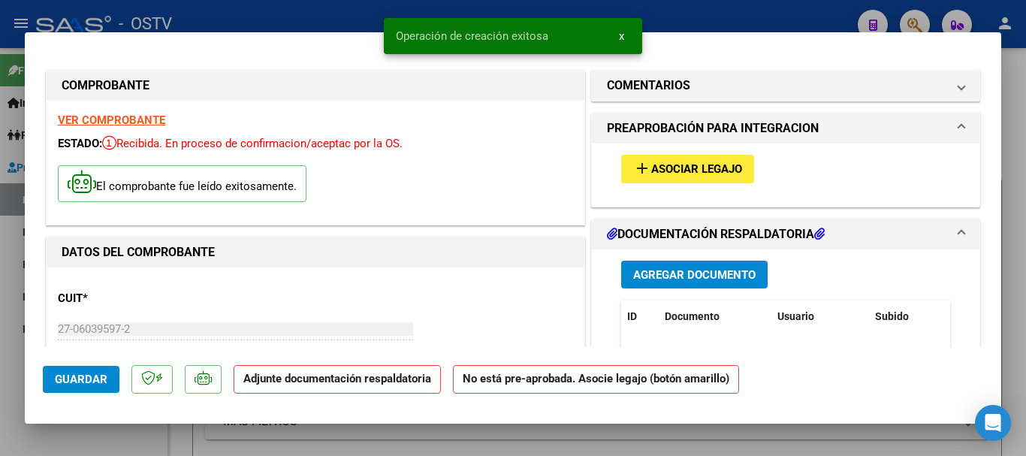
click at [719, 265] on button "Agregar Documento" at bounding box center [694, 275] width 146 height 28
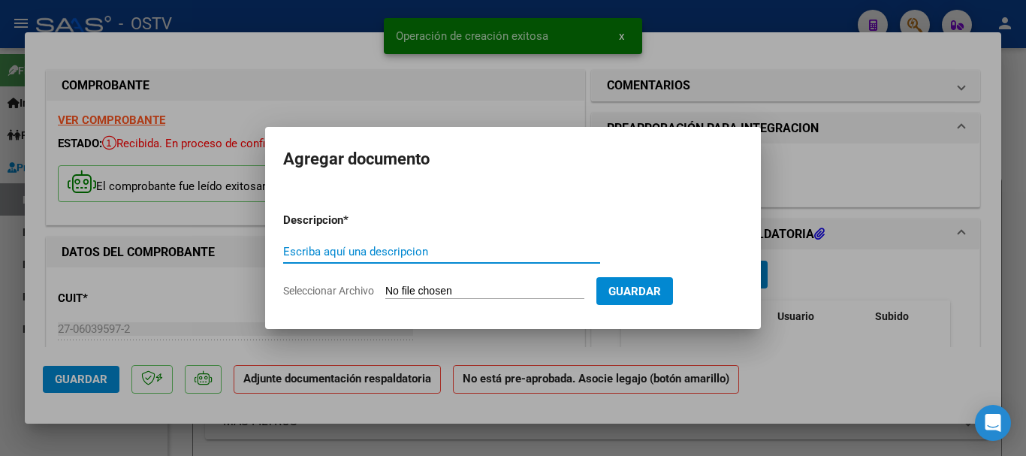
paste input "planillas e informes"
type input "planillas e informes"
click at [432, 288] on input "Seleccionar Archivo" at bounding box center [484, 292] width 199 height 14
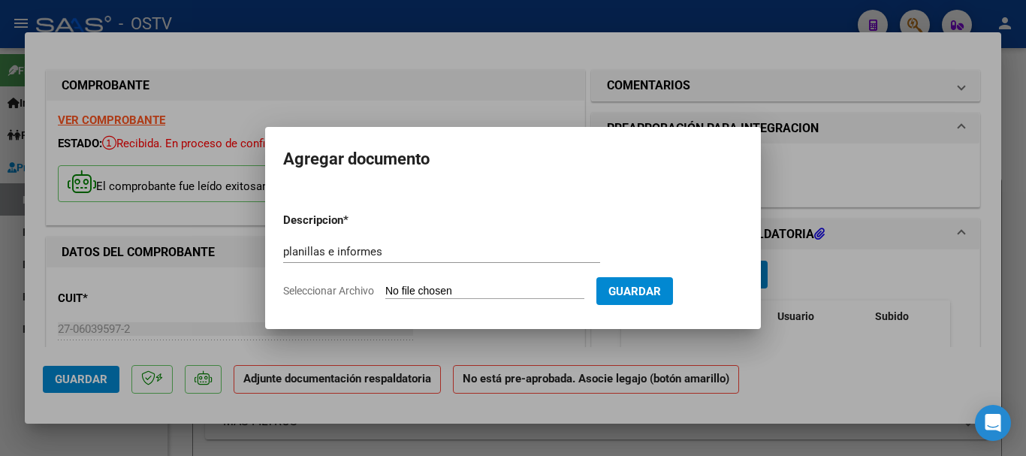
type input "C:\fakepath\planilla [PERSON_NAME].pdf"
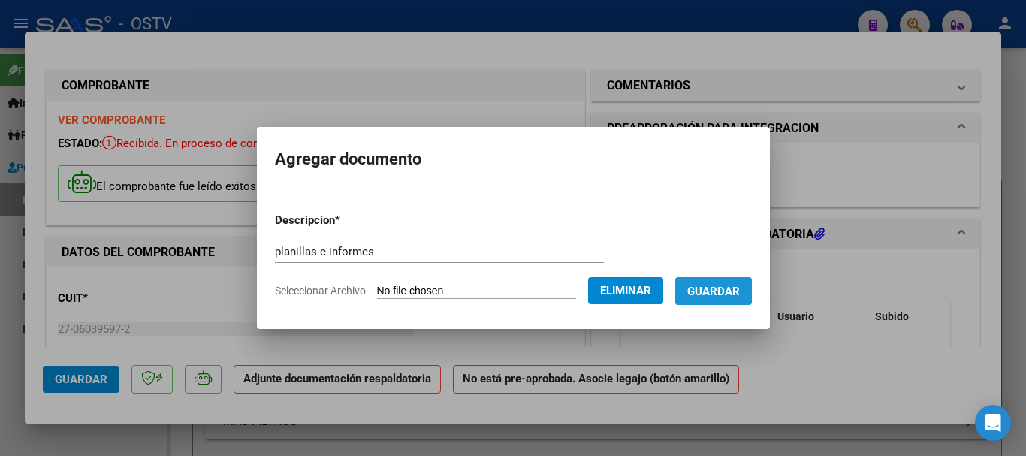
click at [727, 287] on span "Guardar" at bounding box center [713, 292] width 53 height 14
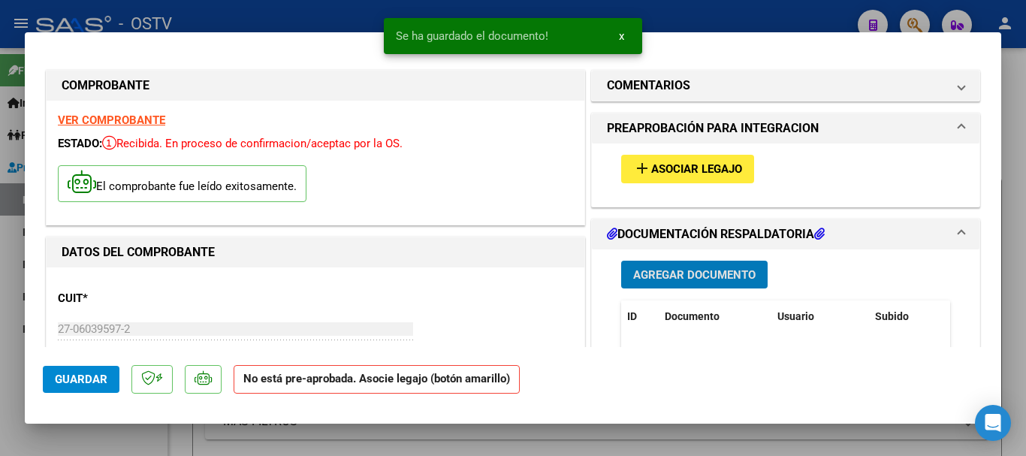
click at [681, 172] on span "Asociar Legajo" at bounding box center [696, 170] width 91 height 14
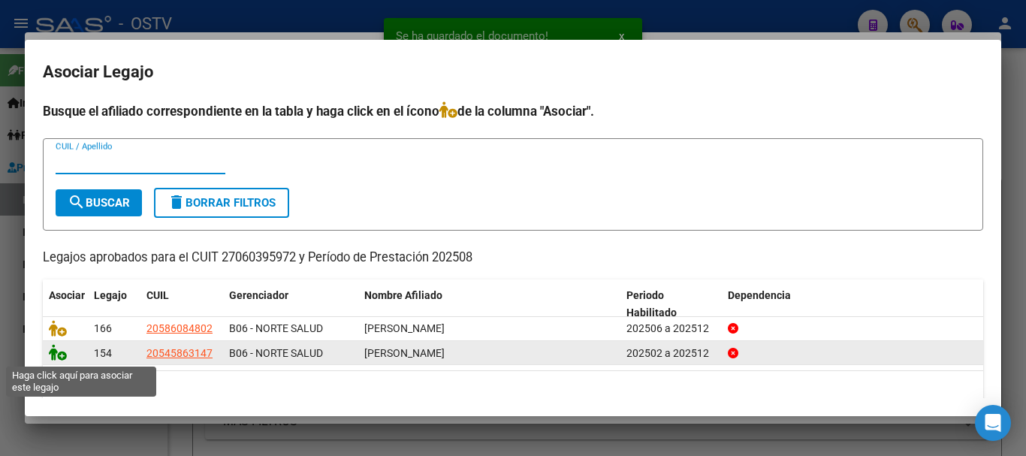
click at [53, 355] on icon at bounding box center [58, 352] width 18 height 17
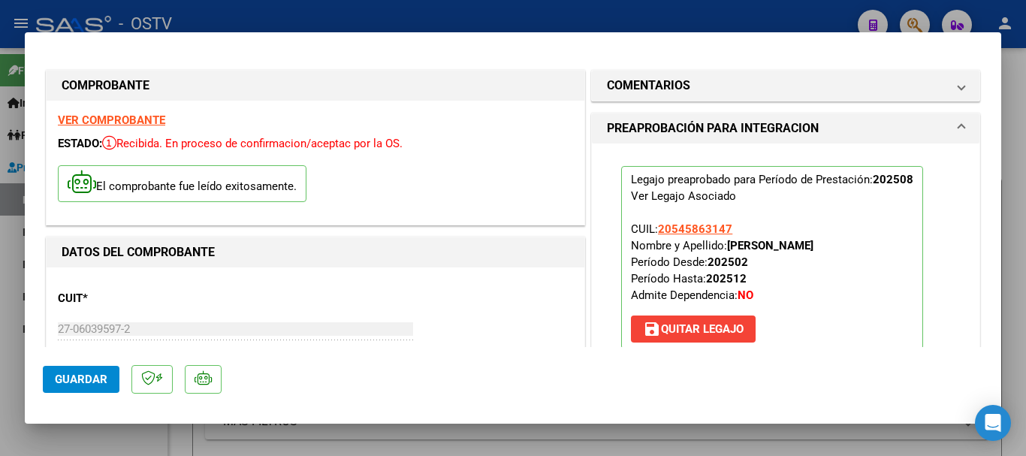
click at [93, 373] on span "Guardar" at bounding box center [81, 380] width 53 height 14
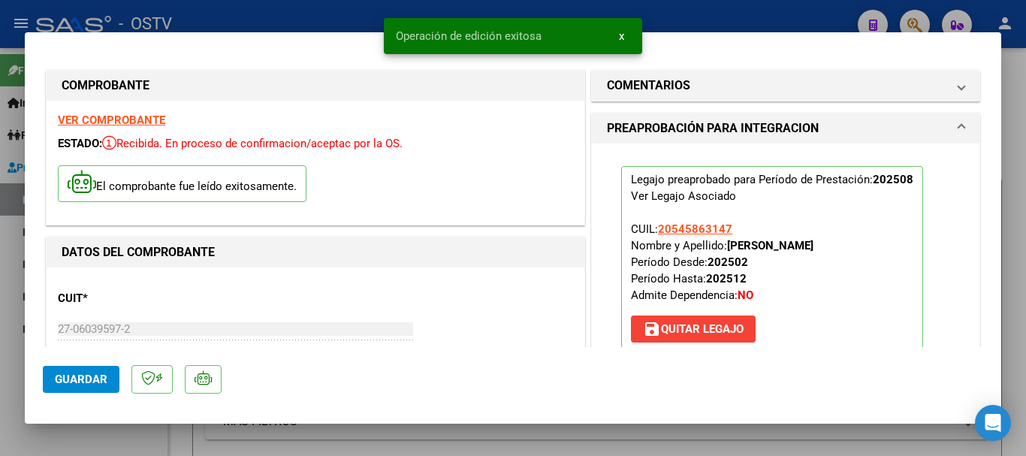
click at [282, 19] on div at bounding box center [513, 228] width 1026 height 456
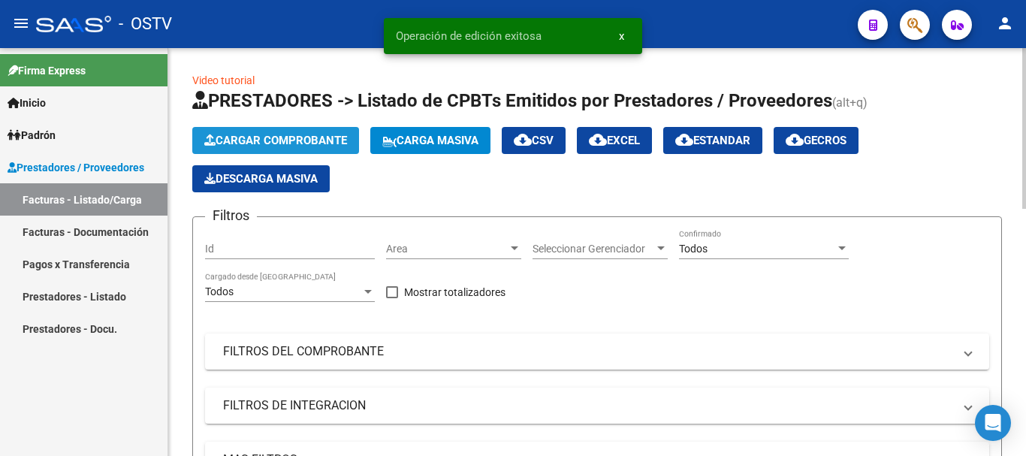
click at [300, 133] on button "Cargar Comprobante" at bounding box center [275, 140] width 167 height 27
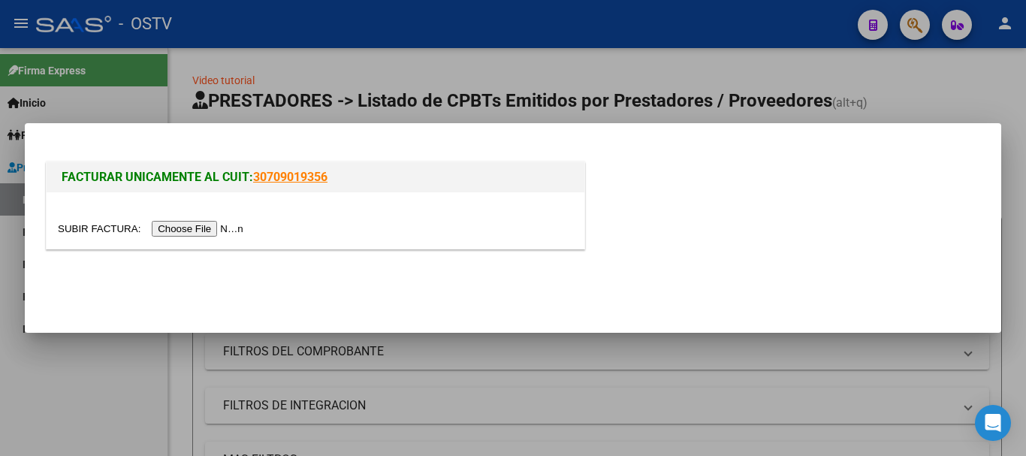
click at [216, 222] on input "file" at bounding box center [153, 229] width 190 height 16
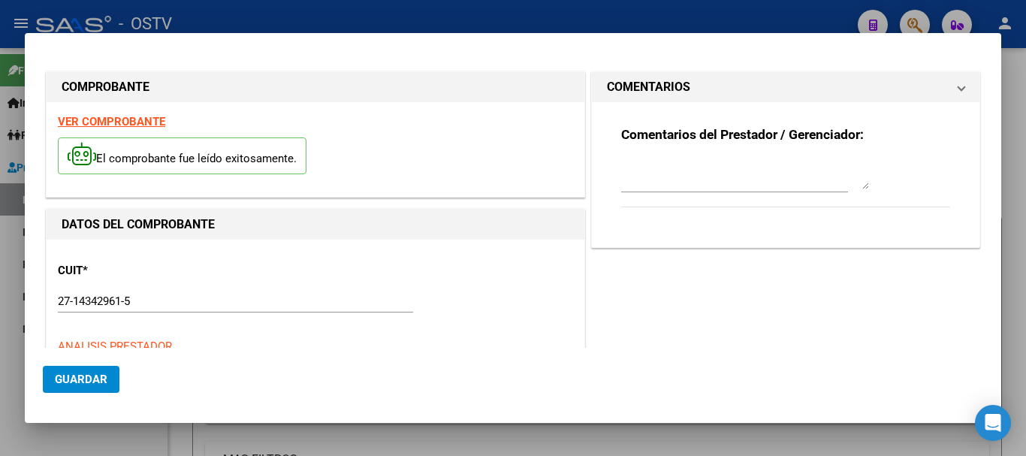
type input "$ 49.482,44"
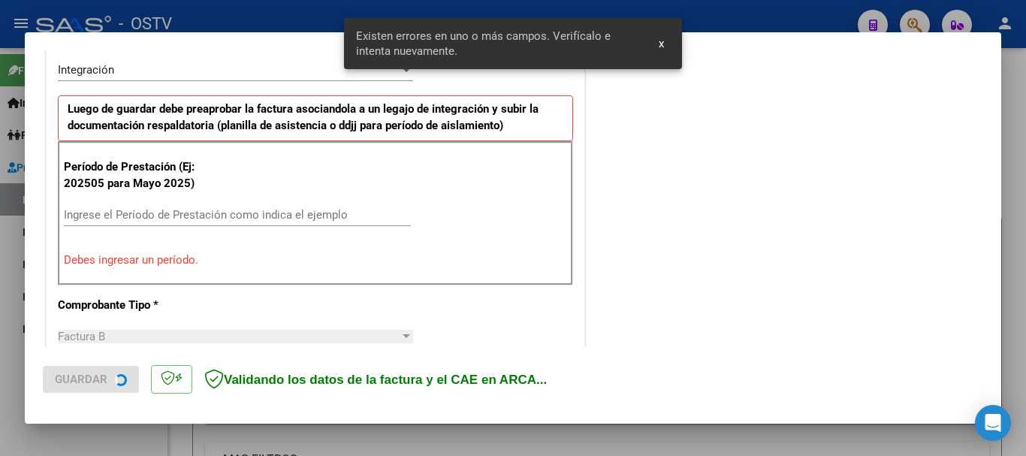
scroll to position [375, 0]
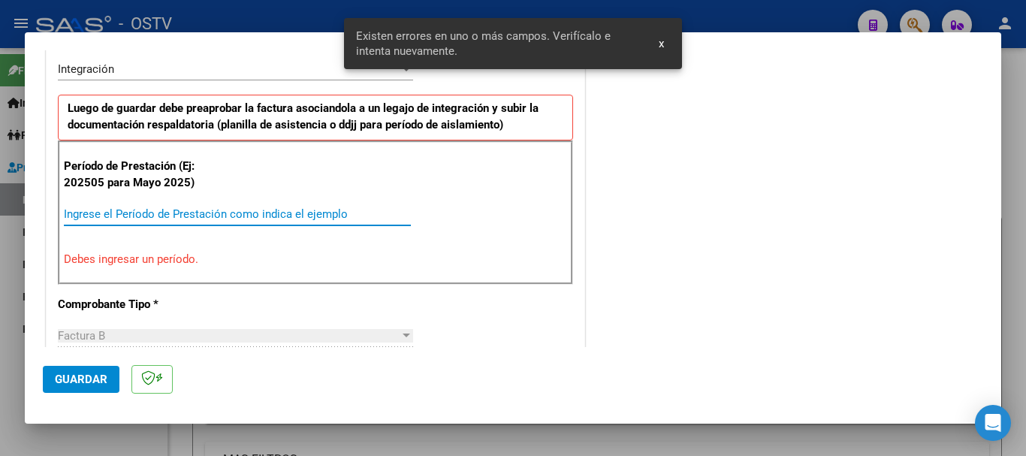
click at [143, 220] on input "Ingrese el Período de Prestación como indica el ejemplo" at bounding box center [237, 214] width 347 height 14
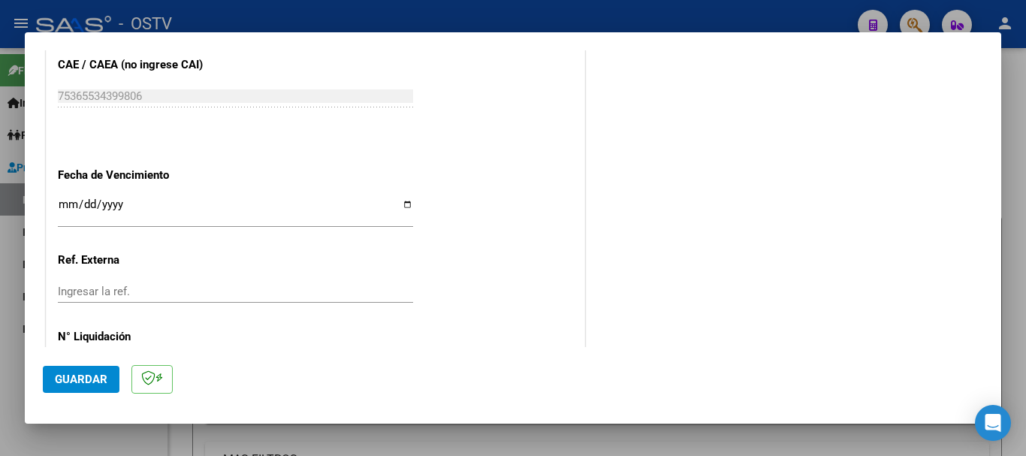
scroll to position [976, 0]
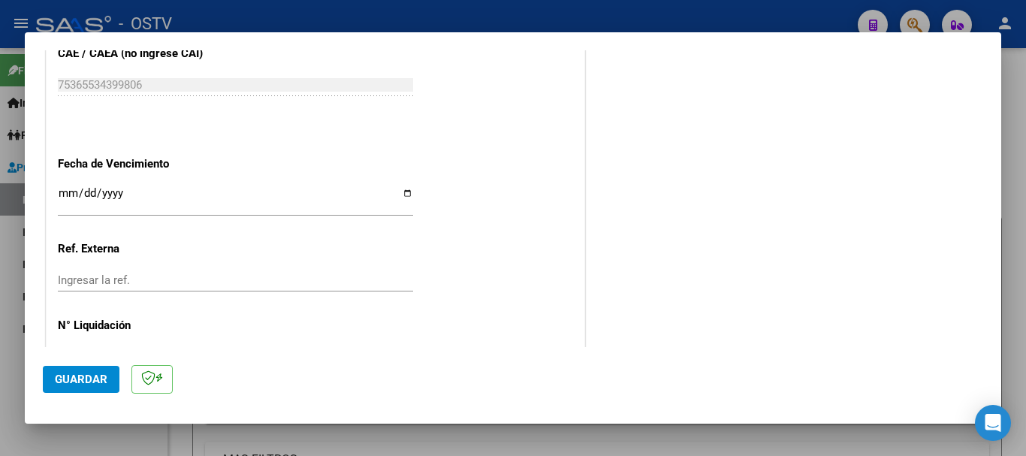
type input "202508"
click at [68, 195] on input "Ingresar la fecha" at bounding box center [235, 199] width 355 height 24
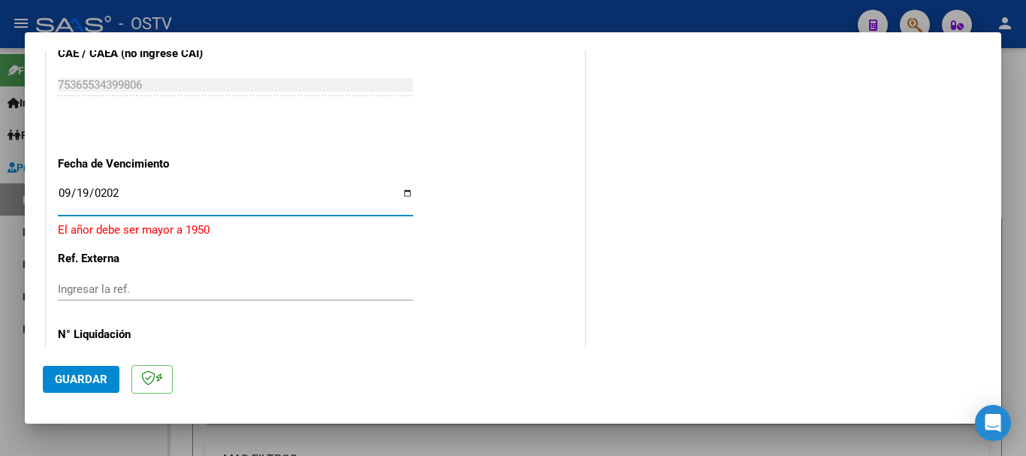
type input "[DATE]"
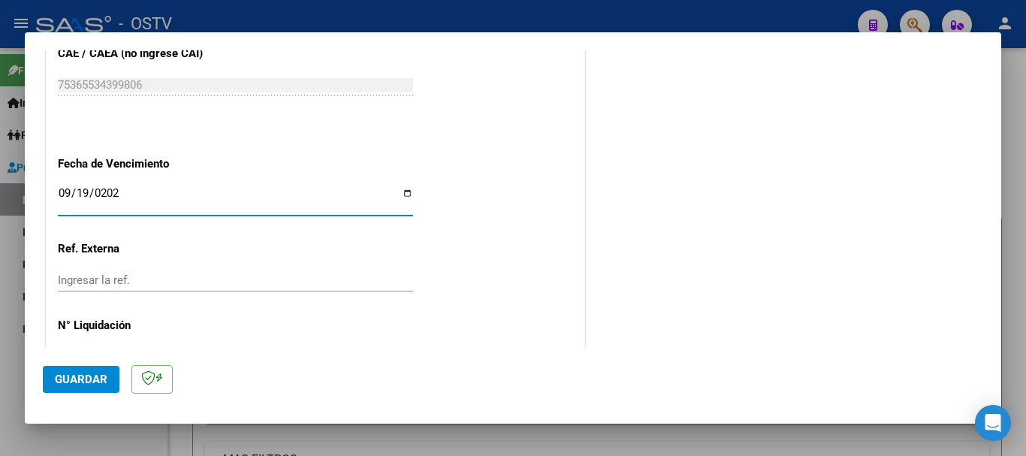
click at [98, 373] on span "Guardar" at bounding box center [81, 380] width 53 height 14
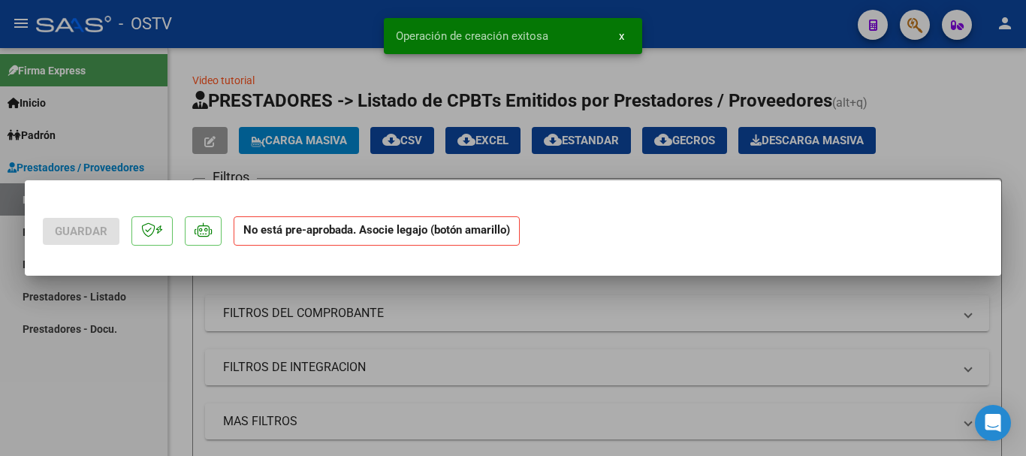
scroll to position [0, 0]
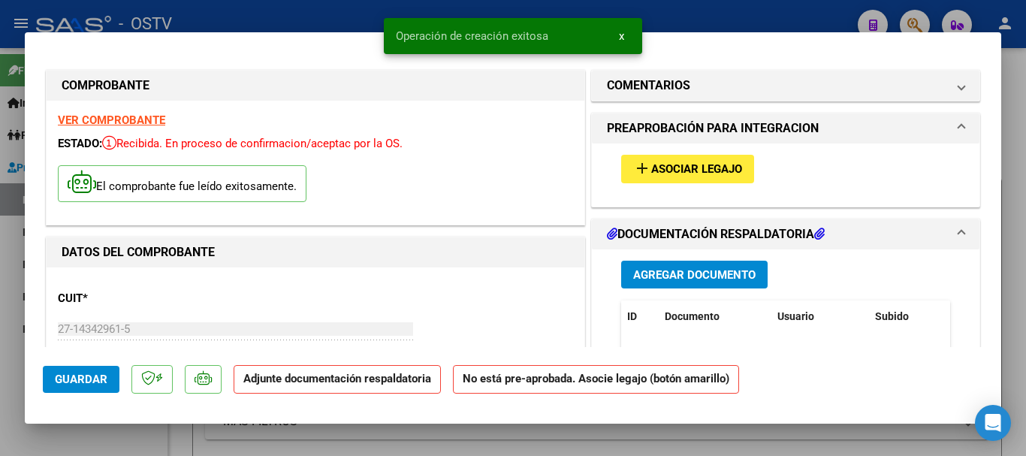
click at [653, 271] on span "Agregar Documento" at bounding box center [694, 275] width 122 height 14
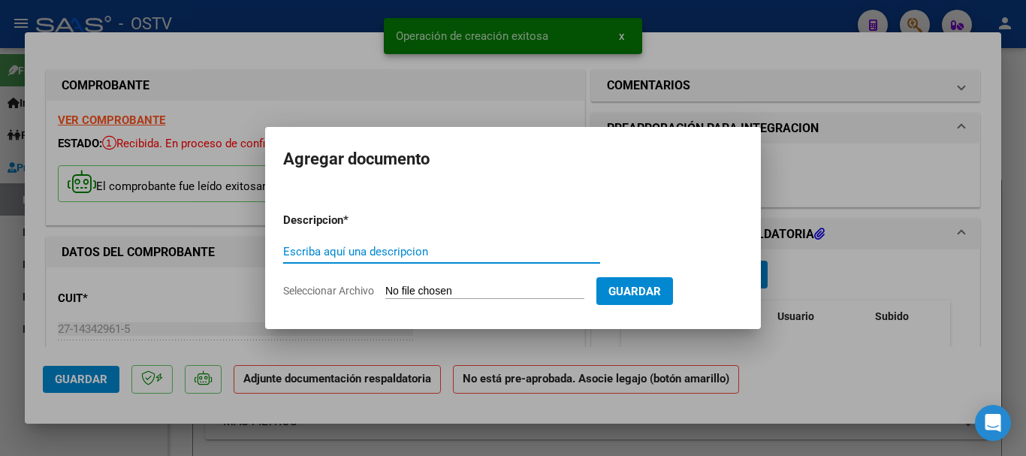
paste input "planillas e informes"
type input "planillas e informes"
click at [409, 293] on input "Seleccionar Archivo" at bounding box center [484, 292] width 199 height 14
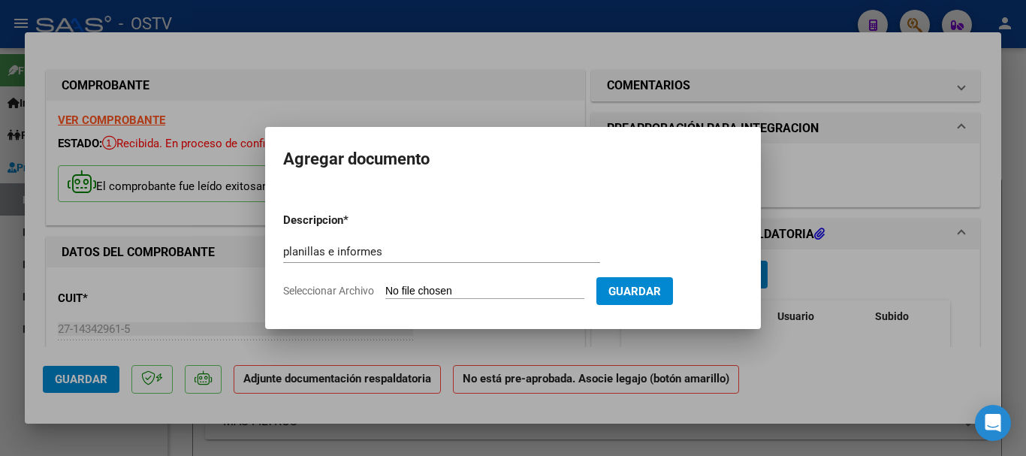
type input "C:\fakepath\planilla [PERSON_NAME] [PERSON_NAME].pdf"
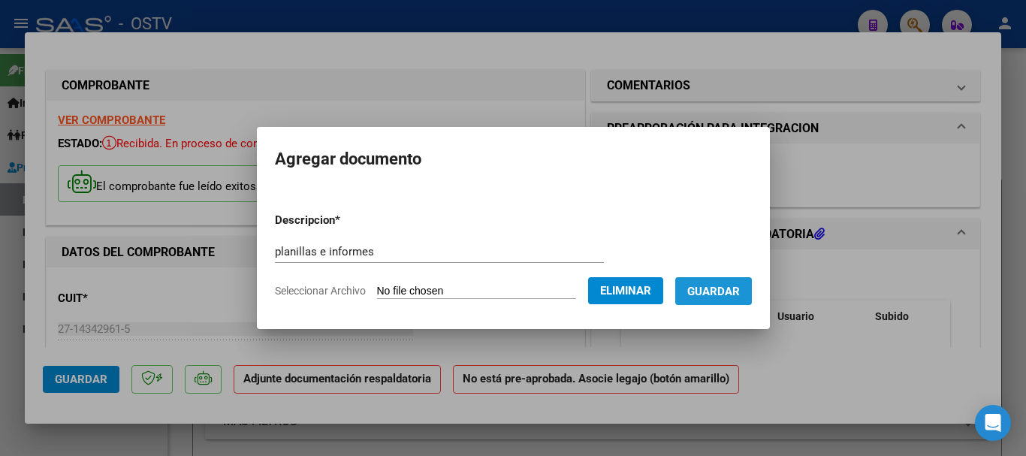
click at [714, 294] on span "Guardar" at bounding box center [713, 292] width 53 height 14
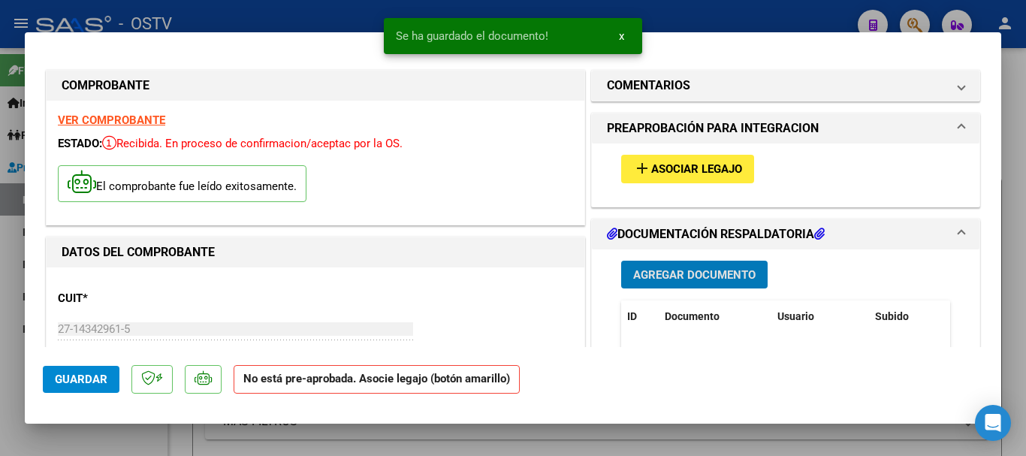
click at [672, 172] on span "Asociar Legajo" at bounding box center [696, 170] width 91 height 14
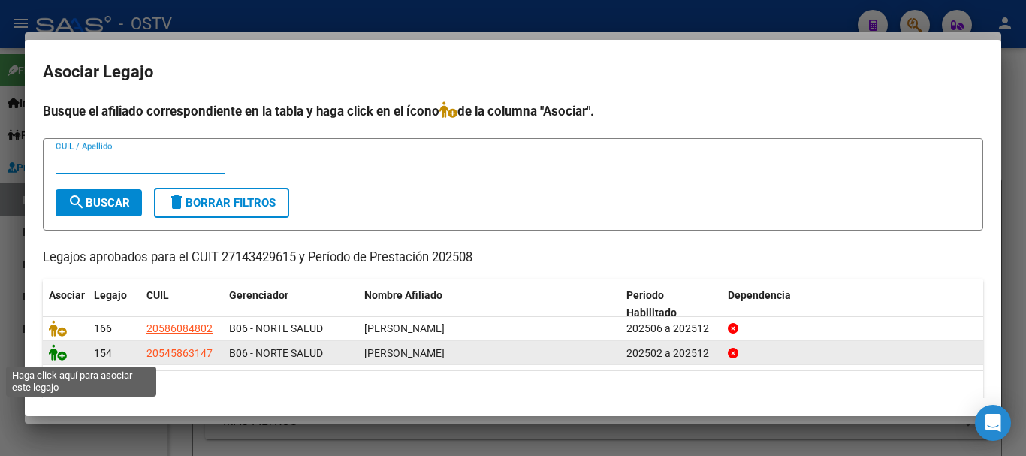
click at [63, 353] on icon at bounding box center [58, 352] width 18 height 17
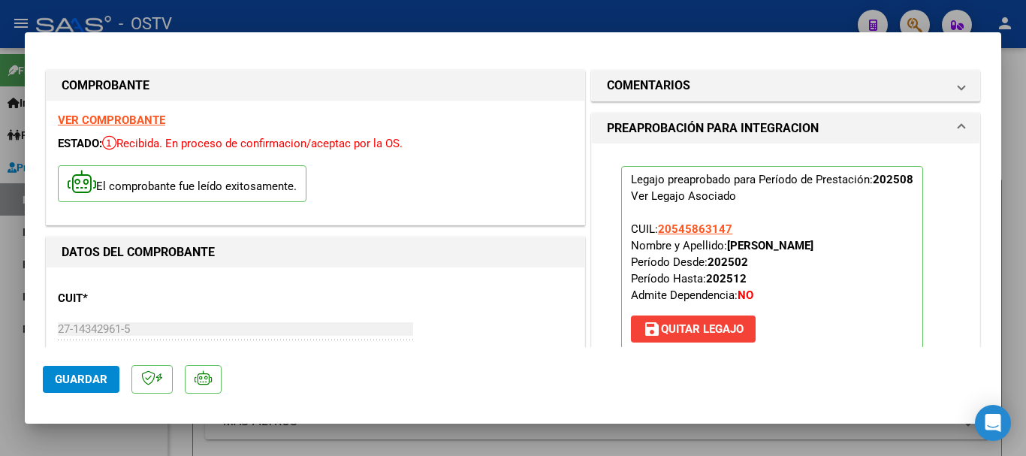
click at [284, 18] on div at bounding box center [513, 228] width 1026 height 456
type input "$ 0,00"
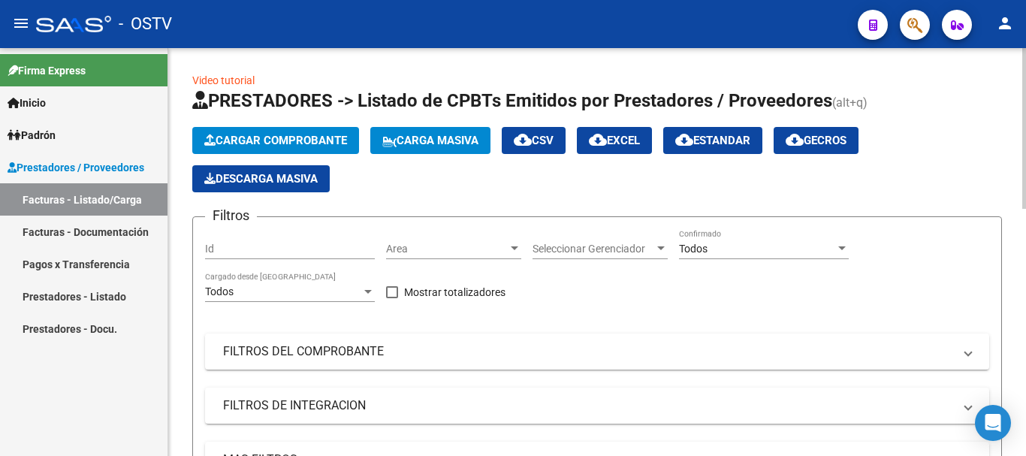
click at [291, 134] on span "Cargar Comprobante" at bounding box center [275, 141] width 143 height 14
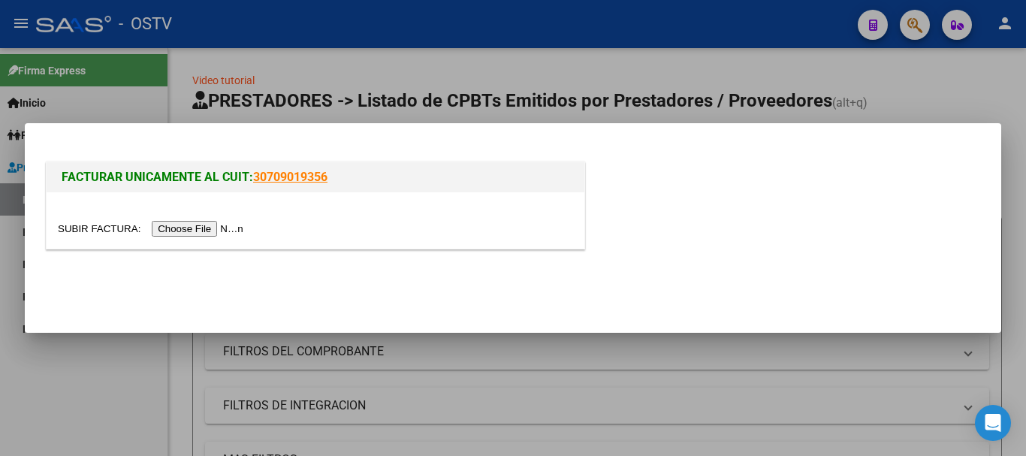
click at [203, 229] on input "file" at bounding box center [153, 229] width 190 height 16
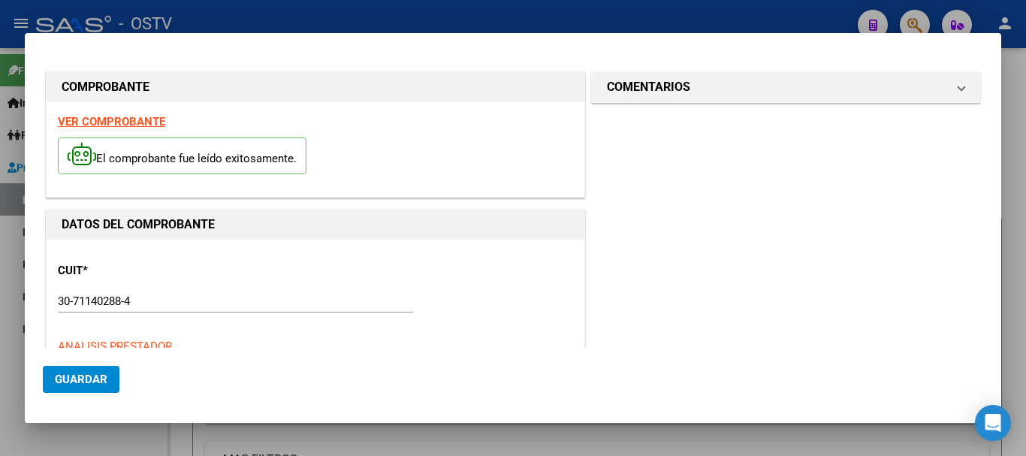
type input "$ 475.830,36"
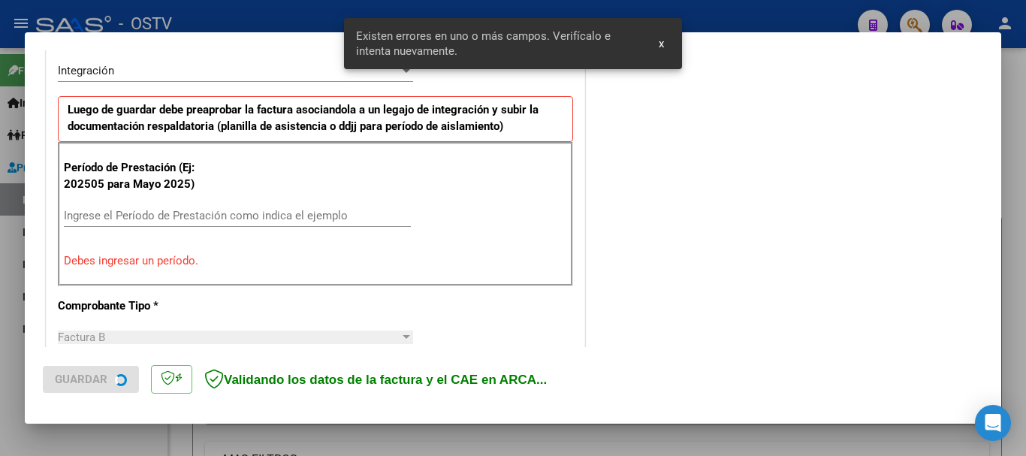
scroll to position [375, 0]
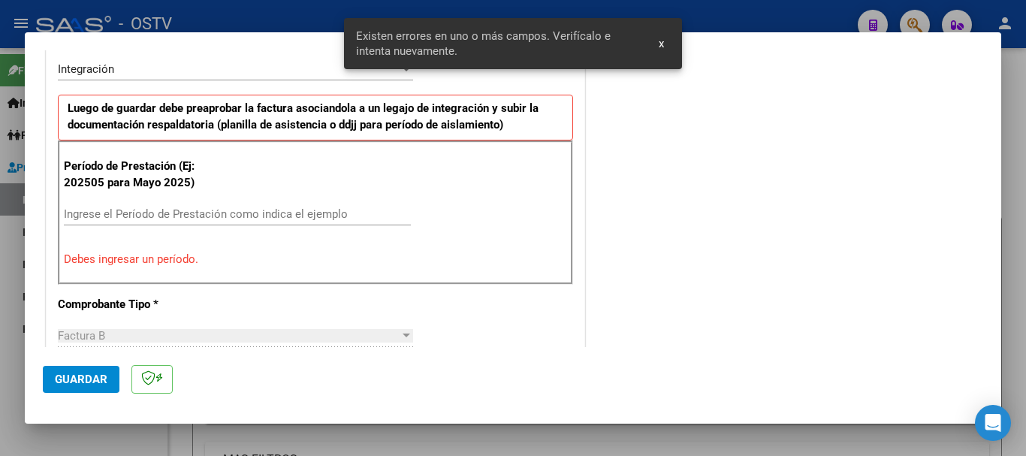
click at [140, 217] on input "Ingrese el Período de Prestación como indica el ejemplo" at bounding box center [237, 214] width 347 height 14
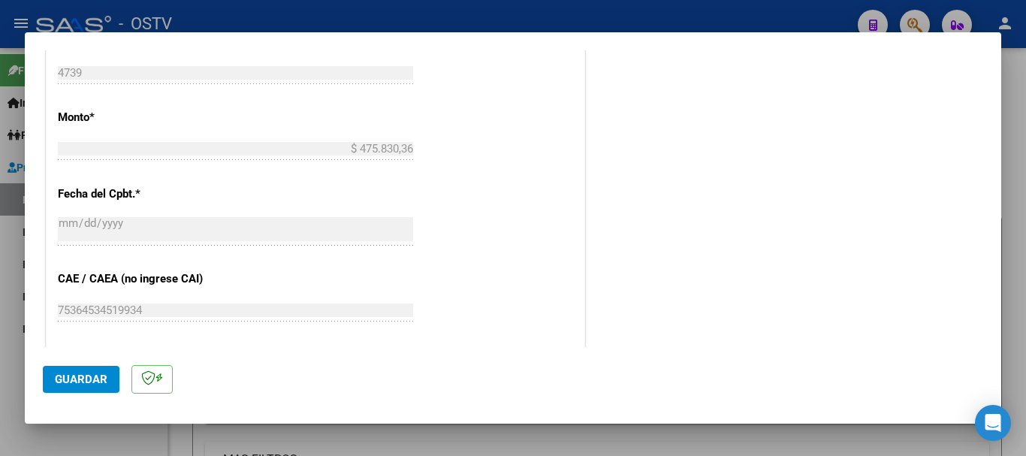
scroll to position [976, 0]
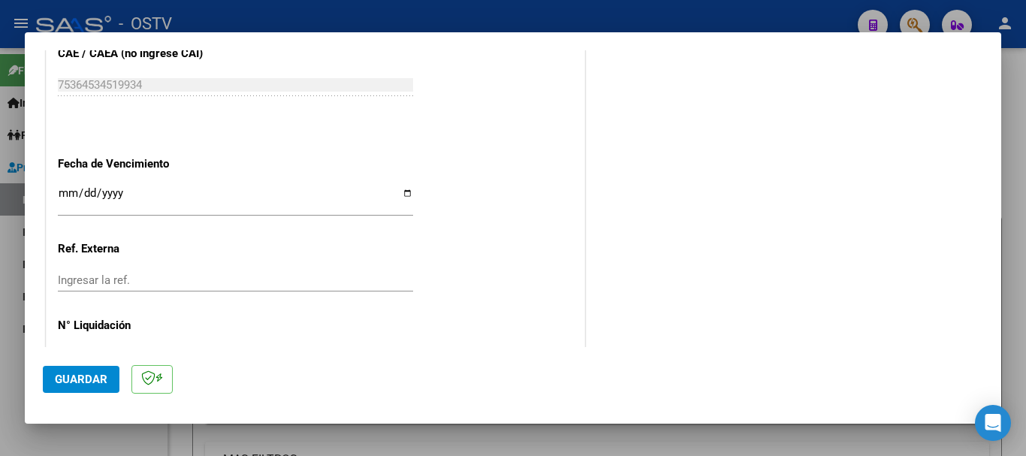
type input "202508"
click at [66, 198] on input "Ingresar la fecha" at bounding box center [235, 199] width 355 height 24
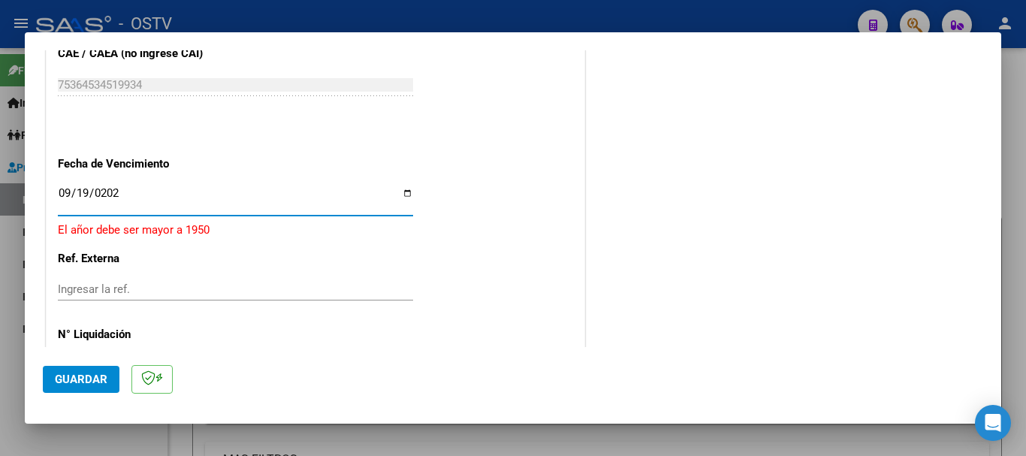
type input "[DATE]"
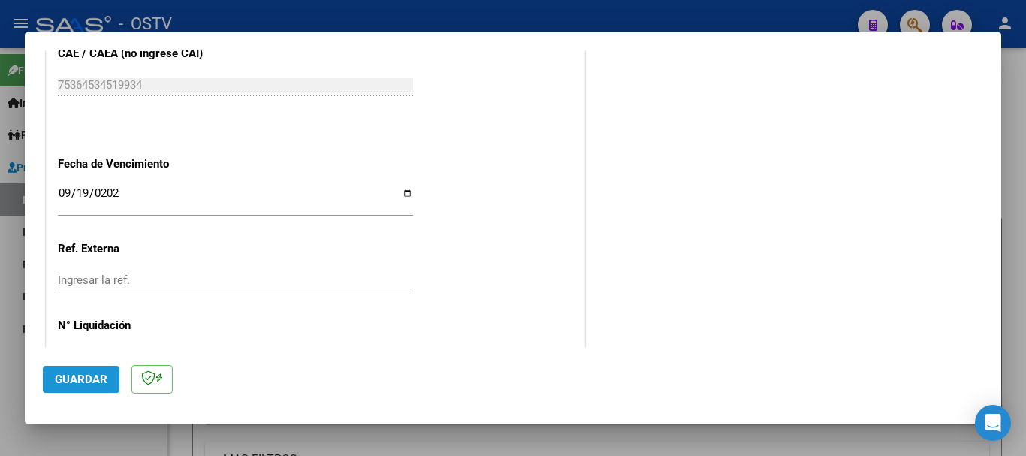
click at [86, 382] on span "Guardar" at bounding box center [81, 380] width 53 height 14
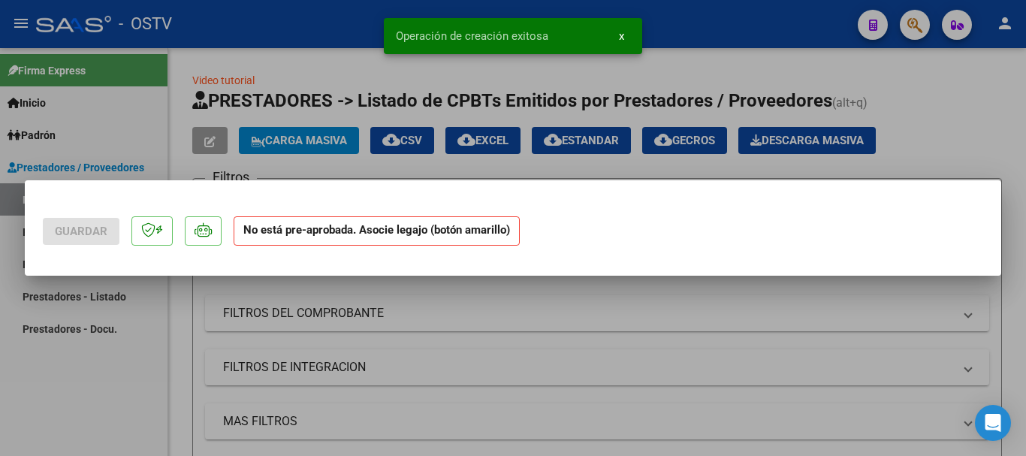
scroll to position [0, 0]
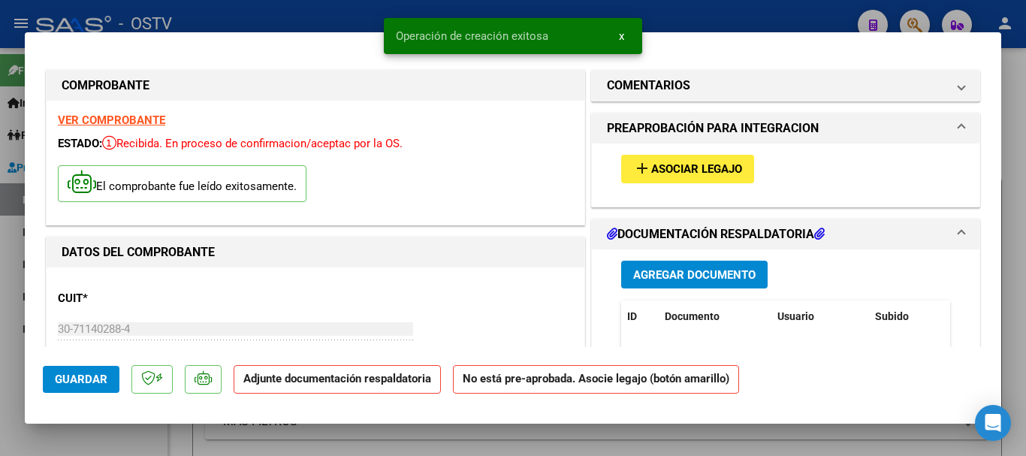
click at [667, 274] on span "Agregar Documento" at bounding box center [694, 275] width 122 height 14
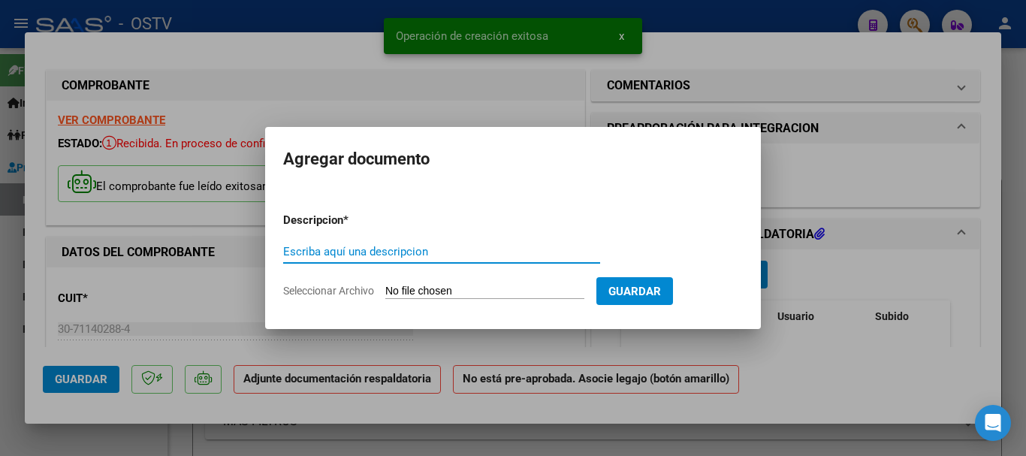
paste input "planillas e informes"
type input "planillas e informes"
click at [435, 291] on input "Seleccionar Archivo" at bounding box center [484, 292] width 199 height 14
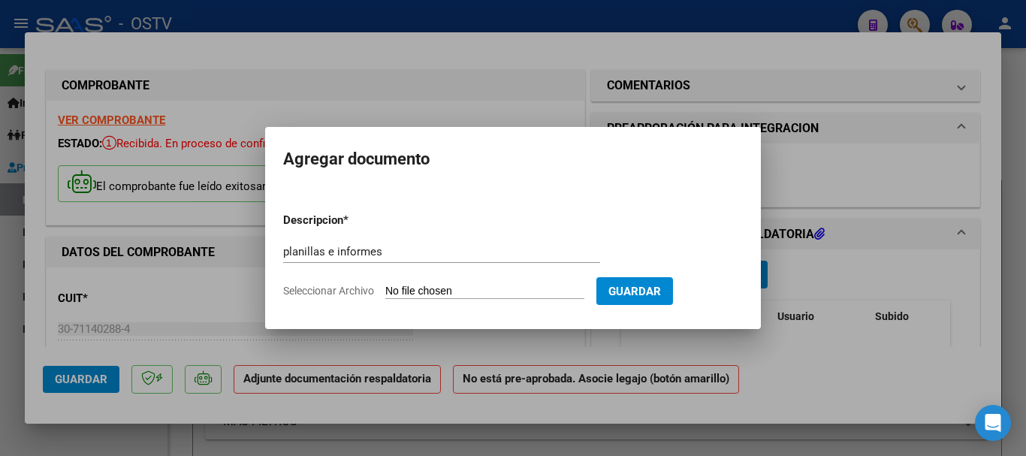
type input "C:\fakepath\planilla [PERSON_NAME].pdf"
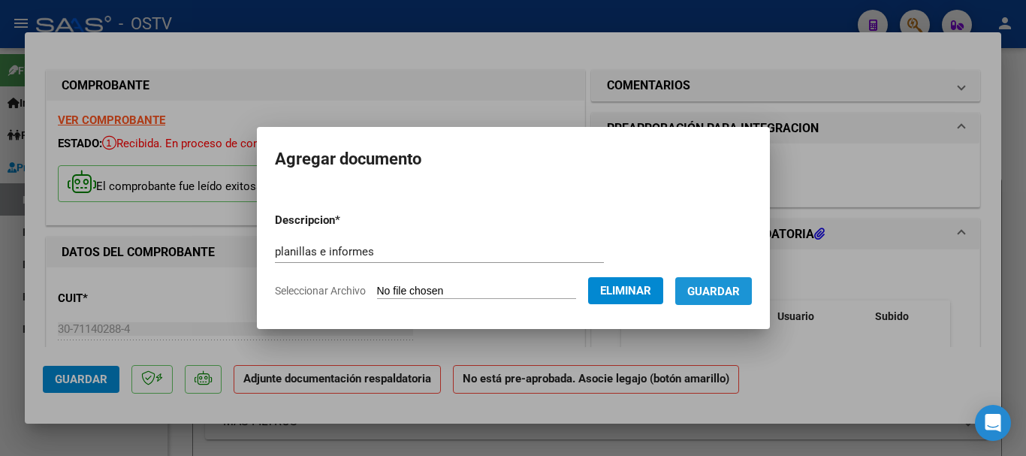
click at [725, 294] on span "Guardar" at bounding box center [713, 292] width 53 height 14
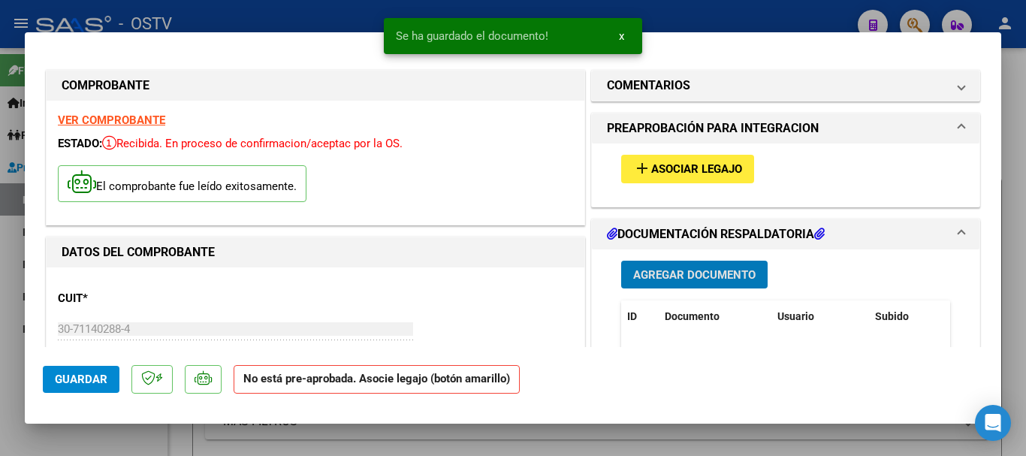
click at [672, 167] on span "Asociar Legajo" at bounding box center [696, 170] width 91 height 14
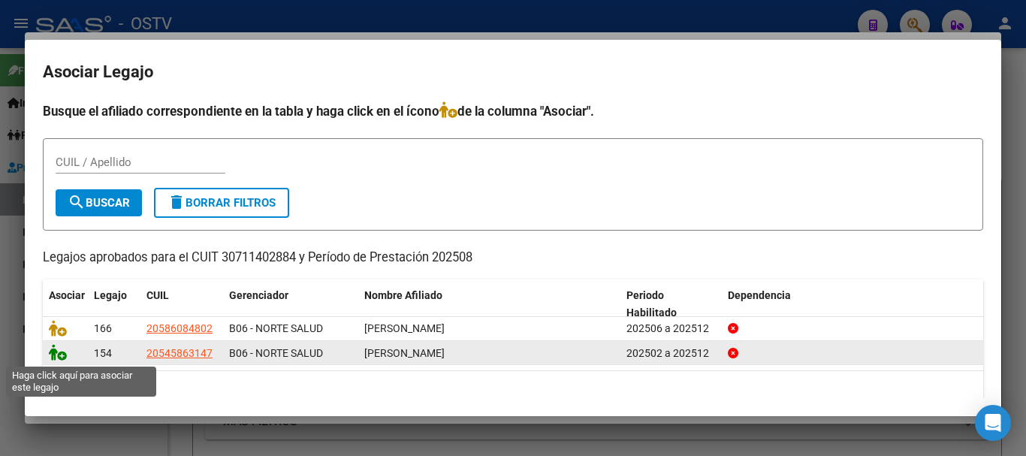
click at [55, 357] on icon at bounding box center [58, 352] width 18 height 17
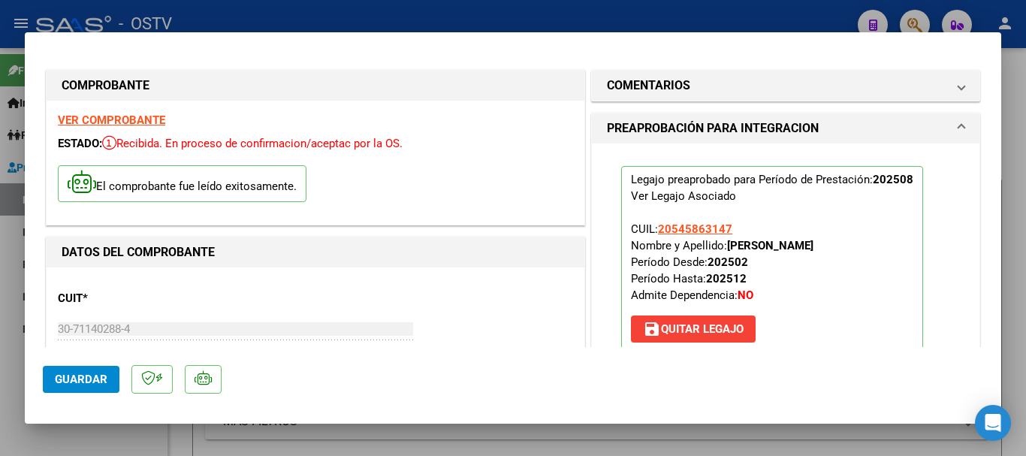
click at [249, 22] on div at bounding box center [513, 228] width 1026 height 456
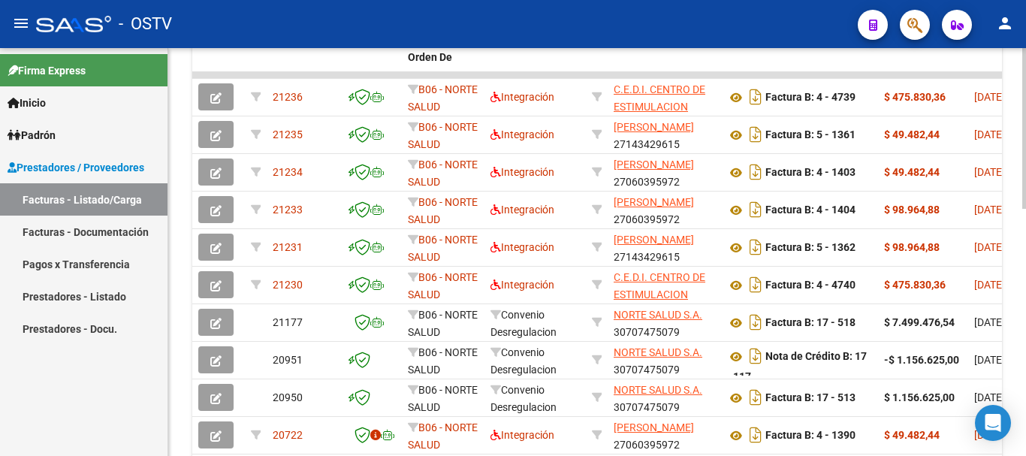
scroll to position [526, 0]
click at [551, 25] on div "- OSTV" at bounding box center [441, 24] width 810 height 33
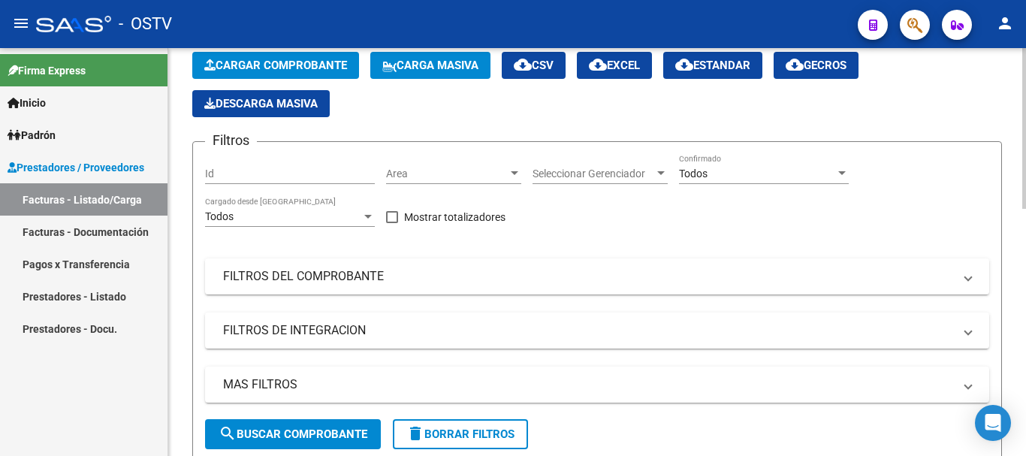
scroll to position [0, 0]
